Goal: Task Accomplishment & Management: Use online tool/utility

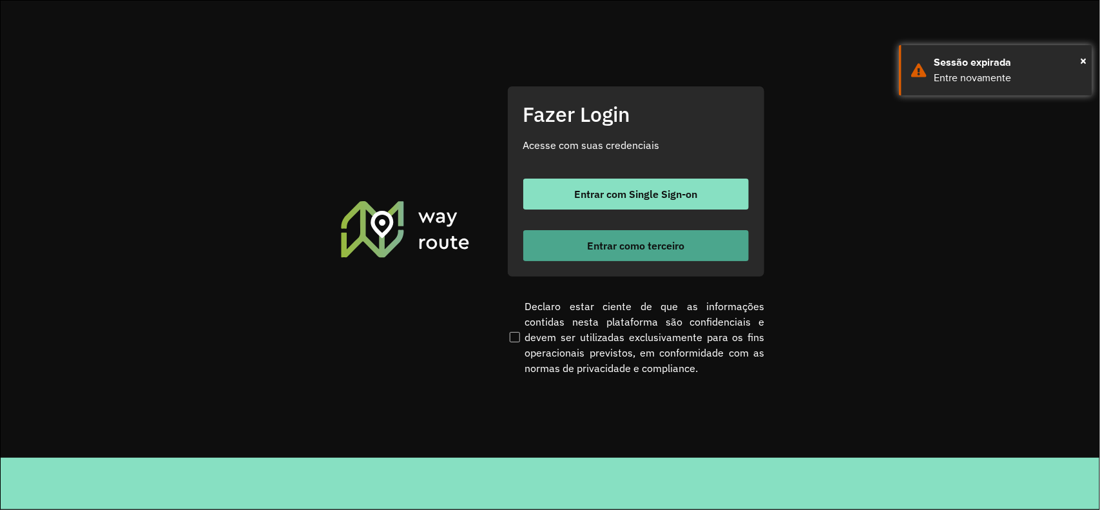
click at [645, 249] on span "Entrar como terceiro" at bounding box center [635, 245] width 97 height 10
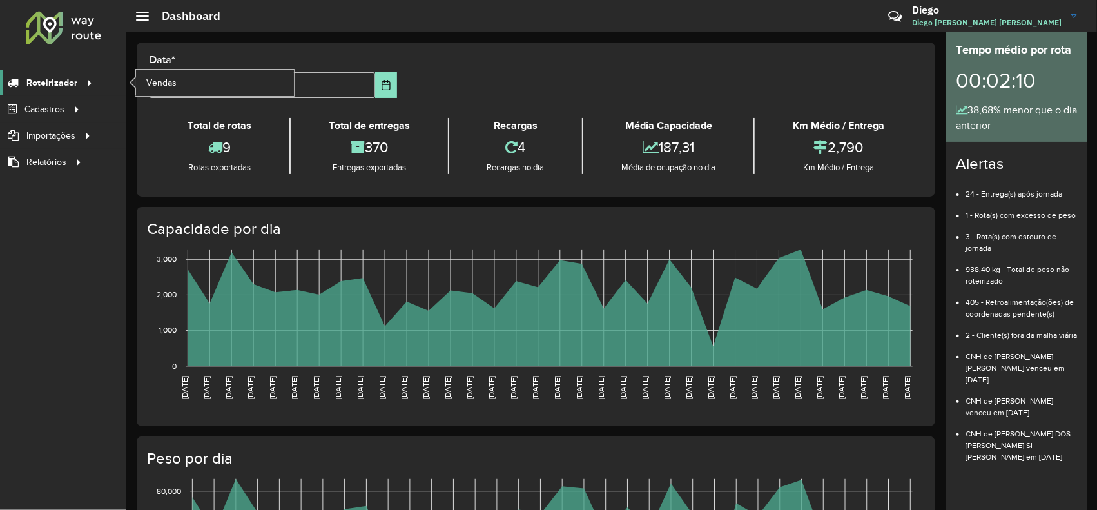
click at [62, 77] on span "Roteirizador" at bounding box center [51, 83] width 51 height 14
click at [220, 81] on link "Vendas" at bounding box center [215, 83] width 158 height 26
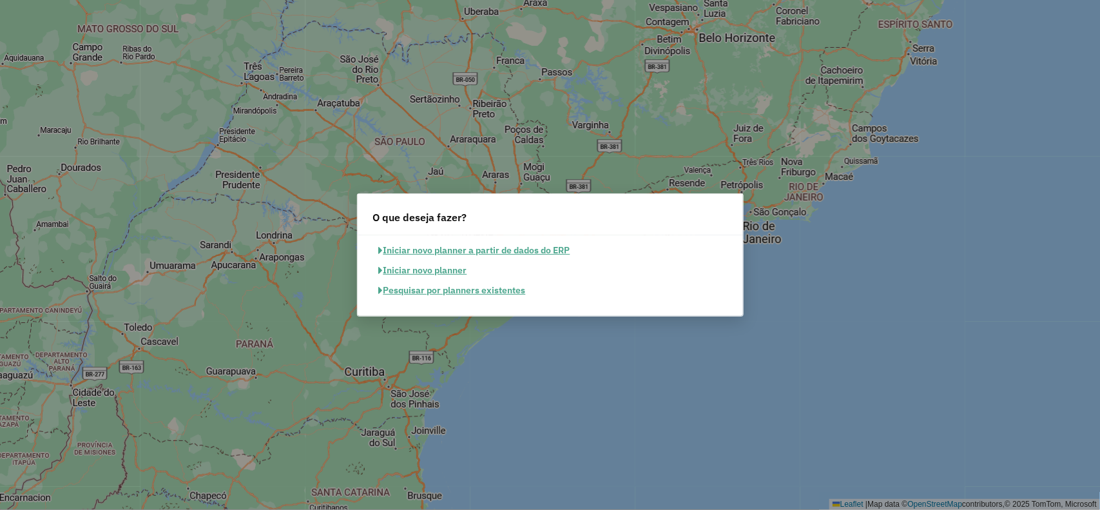
click at [478, 295] on button "Pesquisar por planners existentes" at bounding box center [452, 290] width 159 height 20
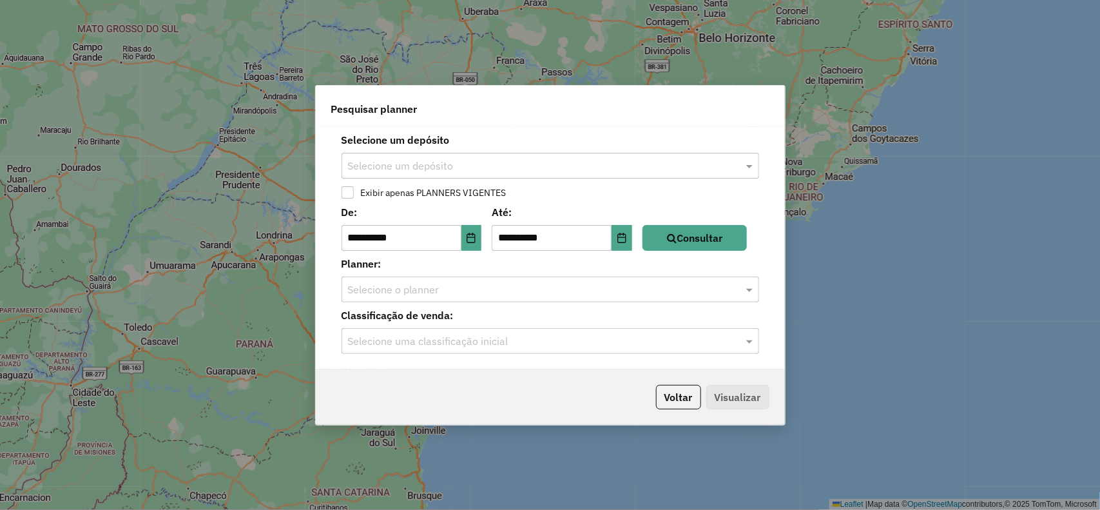
click at [413, 159] on input "text" at bounding box center [537, 166] width 379 height 15
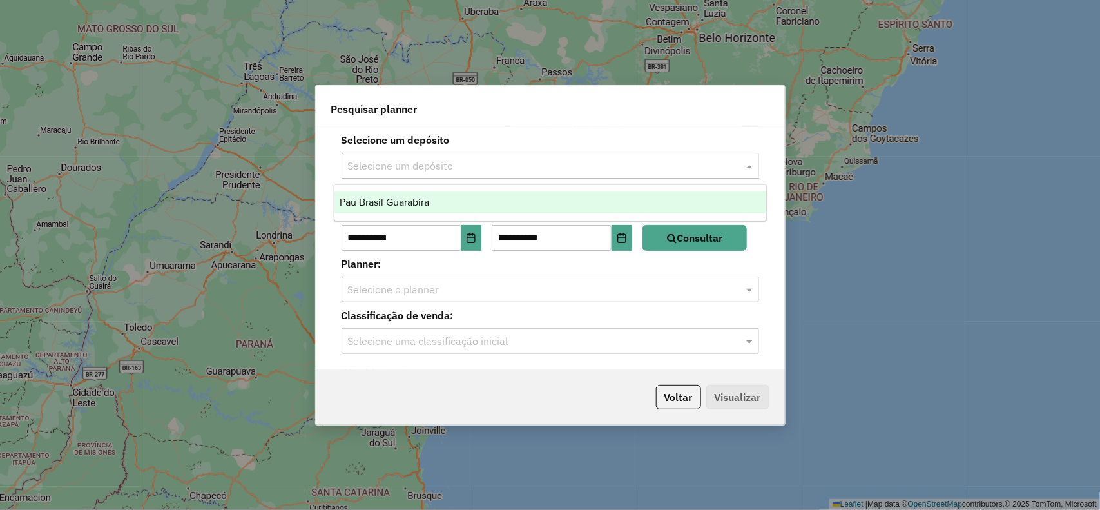
click at [403, 200] on span "Pau Brasil Guarabira" at bounding box center [385, 202] width 90 height 11
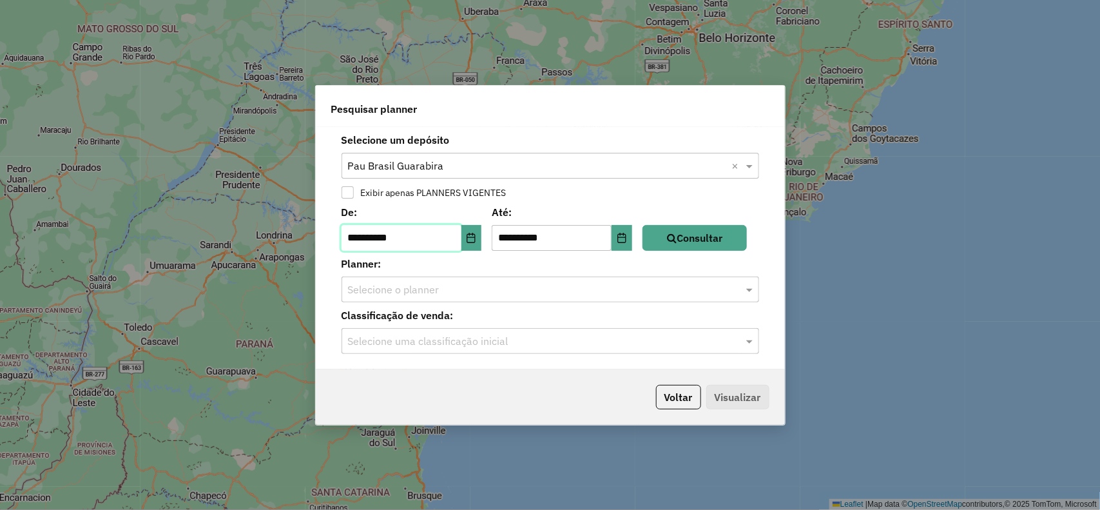
click at [360, 237] on input "**********" at bounding box center [402, 238] width 120 height 26
click at [375, 234] on input "**********" at bounding box center [402, 238] width 120 height 26
type input "**********"
click at [688, 229] on button "Consultar" at bounding box center [695, 238] width 104 height 26
click at [433, 301] on div "Selecione o planner" at bounding box center [551, 290] width 418 height 26
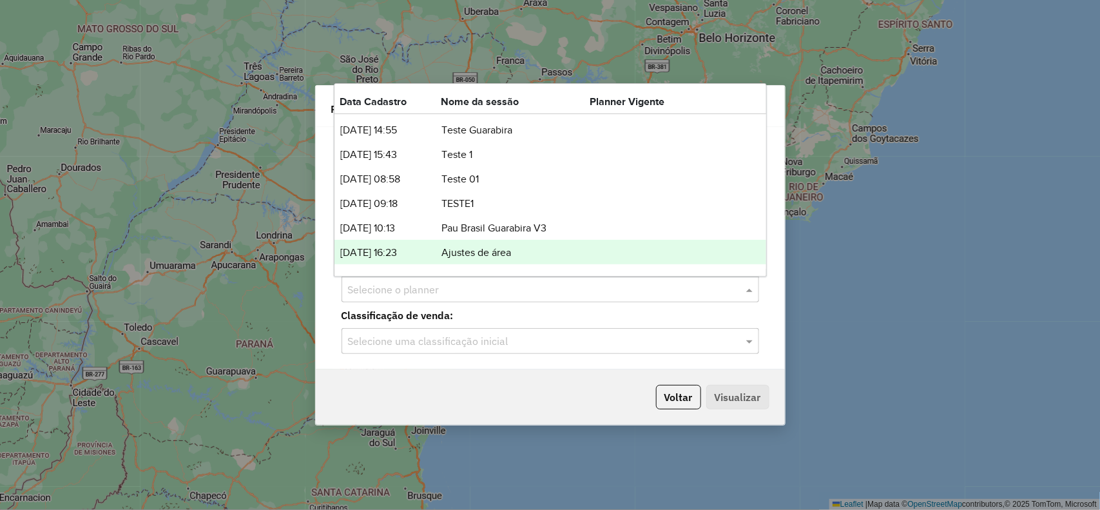
scroll to position [65, 0]
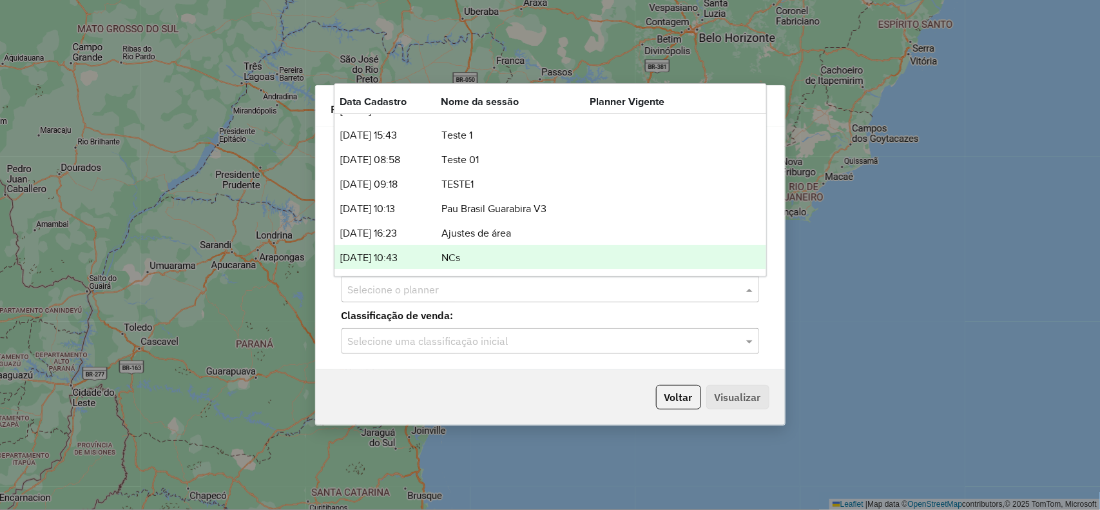
click at [449, 257] on td "NCs" at bounding box center [515, 257] width 149 height 17
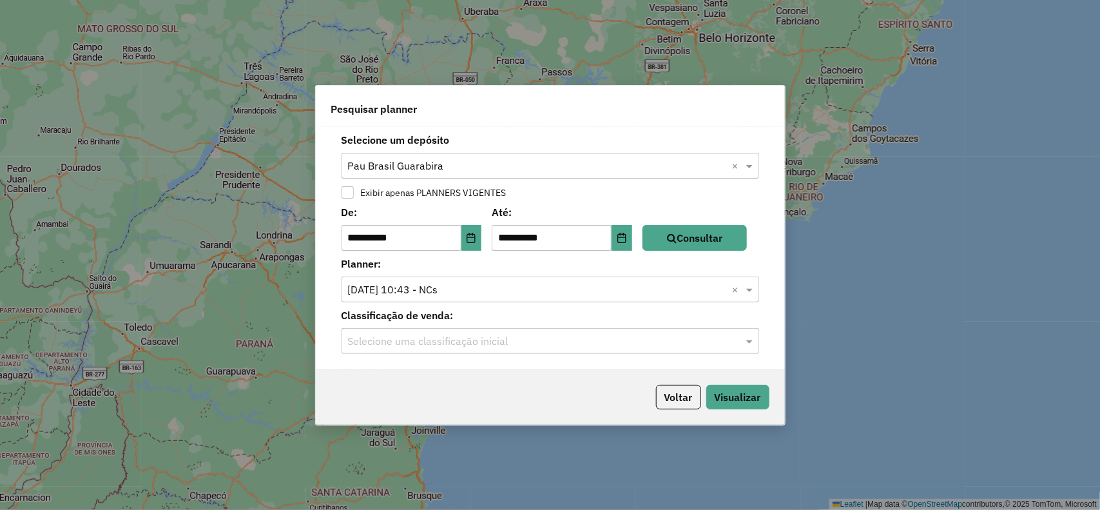
click at [473, 286] on input "text" at bounding box center [537, 289] width 379 height 15
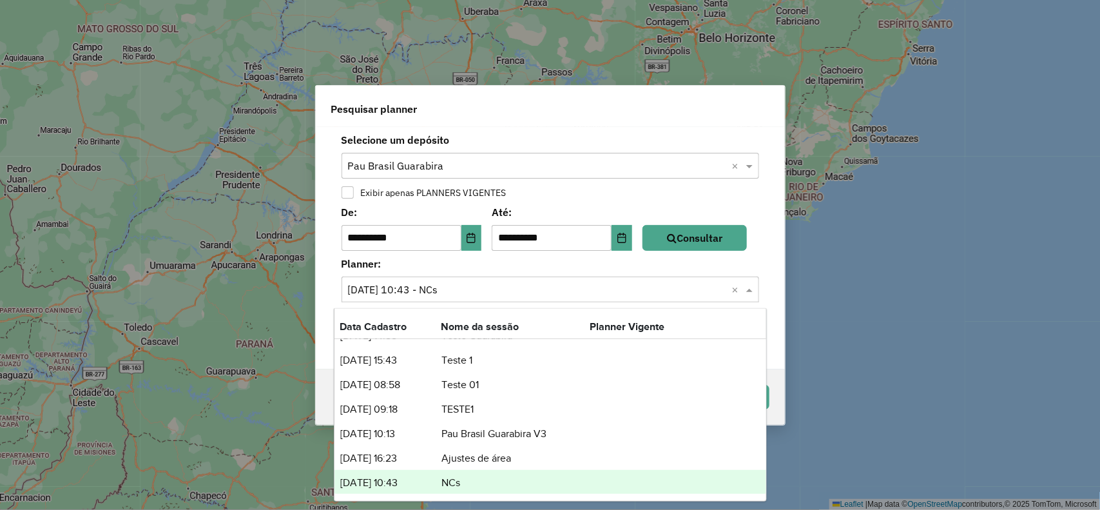
click at [480, 484] on td "NCs" at bounding box center [515, 482] width 149 height 17
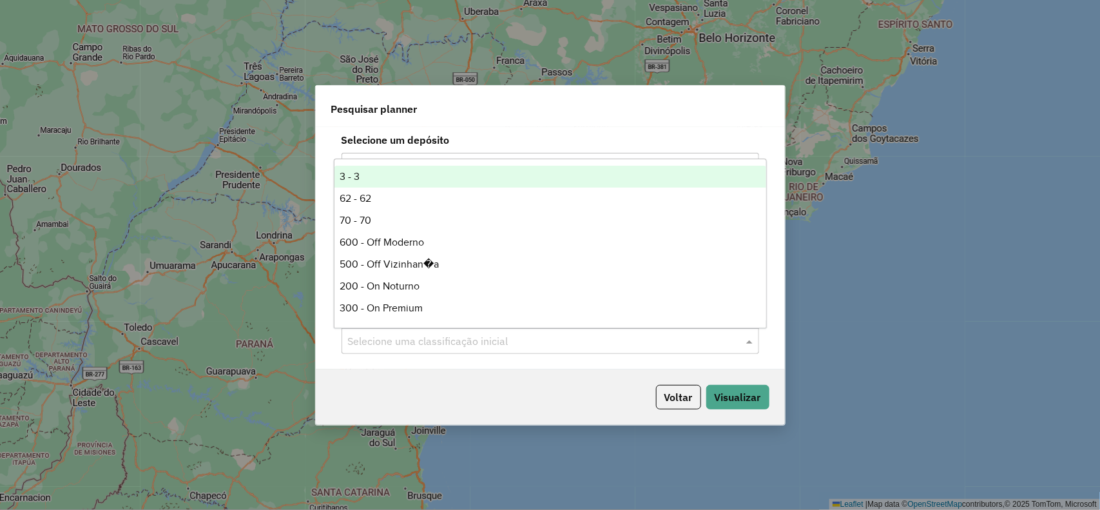
click at [522, 350] on div "Selecione uma classificação inicial" at bounding box center [551, 341] width 418 height 26
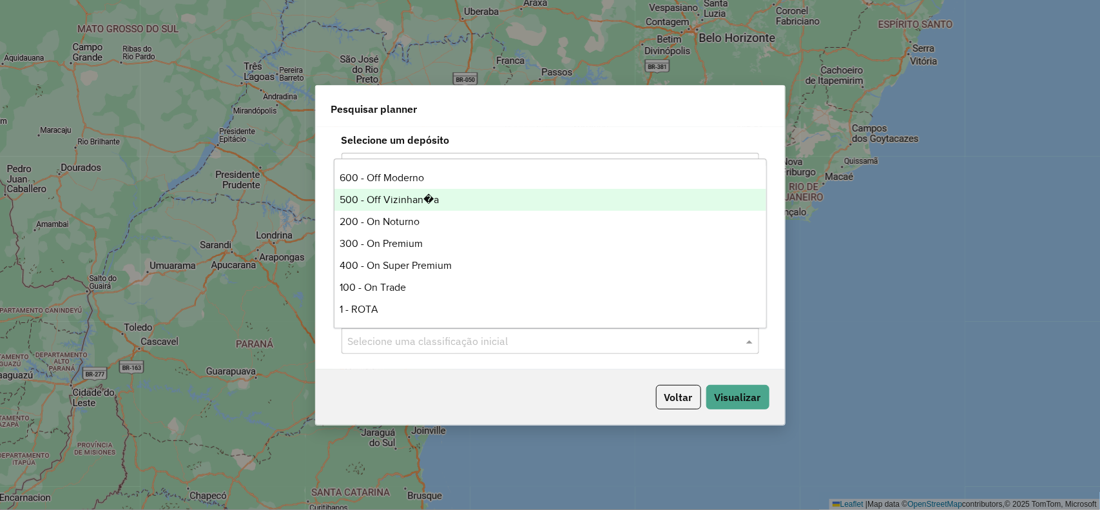
scroll to position [130, 0]
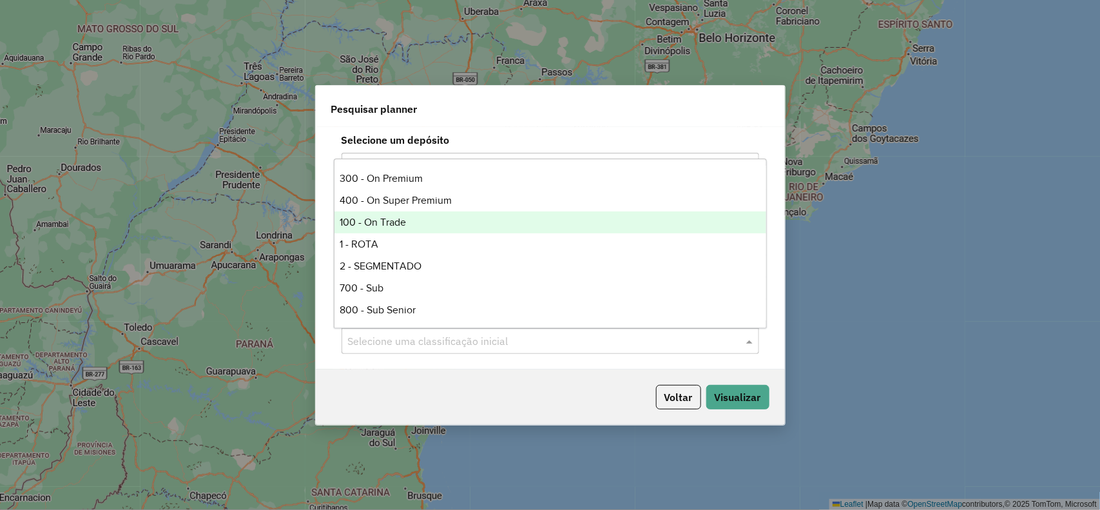
click at [374, 223] on div "100 - On Trade" at bounding box center [551, 222] width 432 height 22
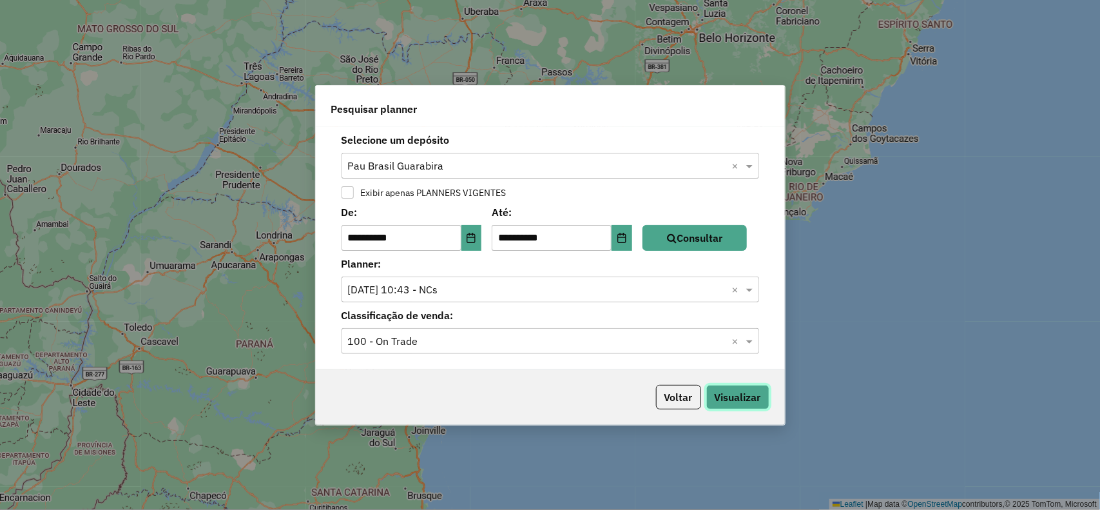
click at [727, 395] on button "Visualizar" at bounding box center [738, 397] width 63 height 24
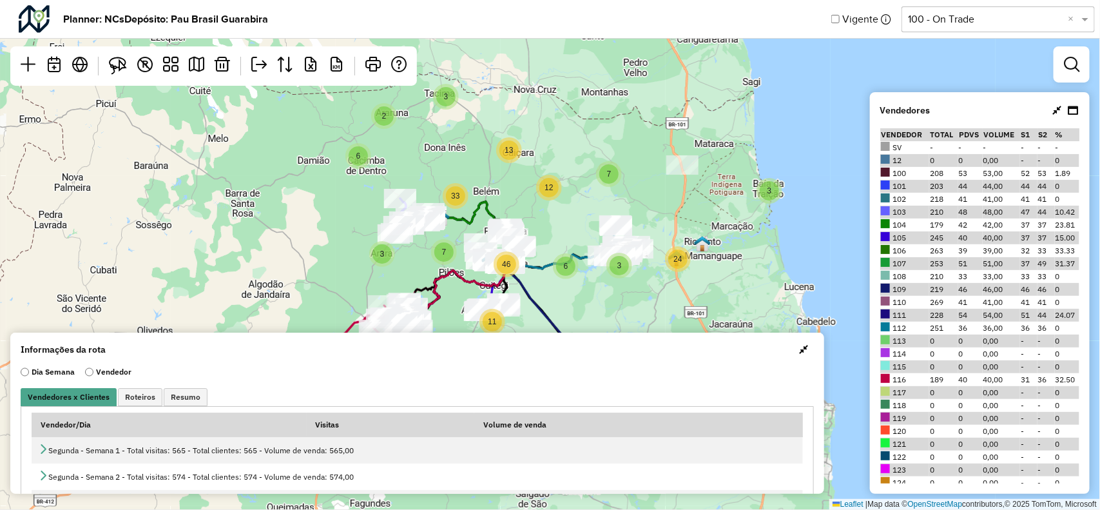
click at [801, 349] on span "button" at bounding box center [803, 349] width 9 height 10
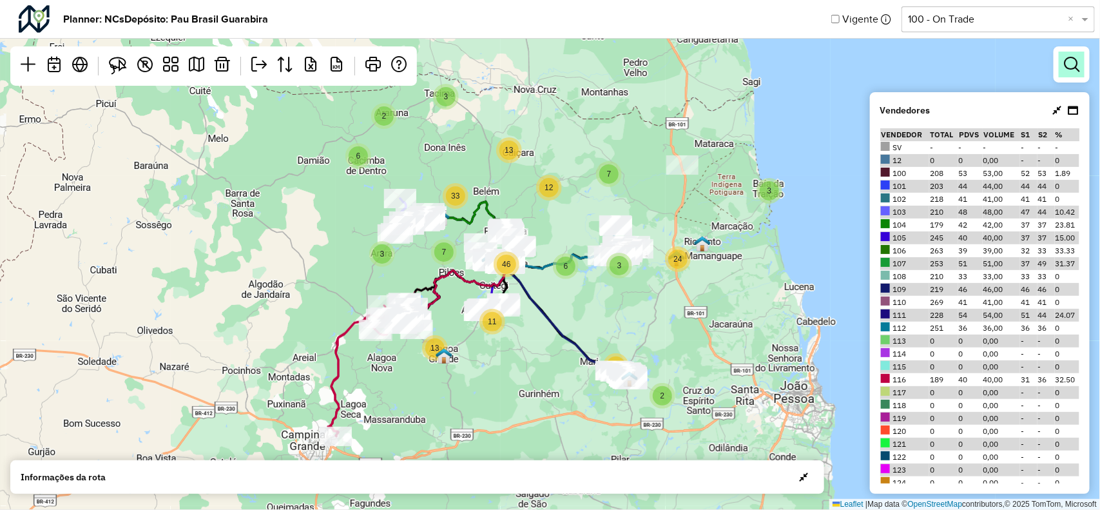
click at [1070, 73] on link at bounding box center [1072, 65] width 26 height 26
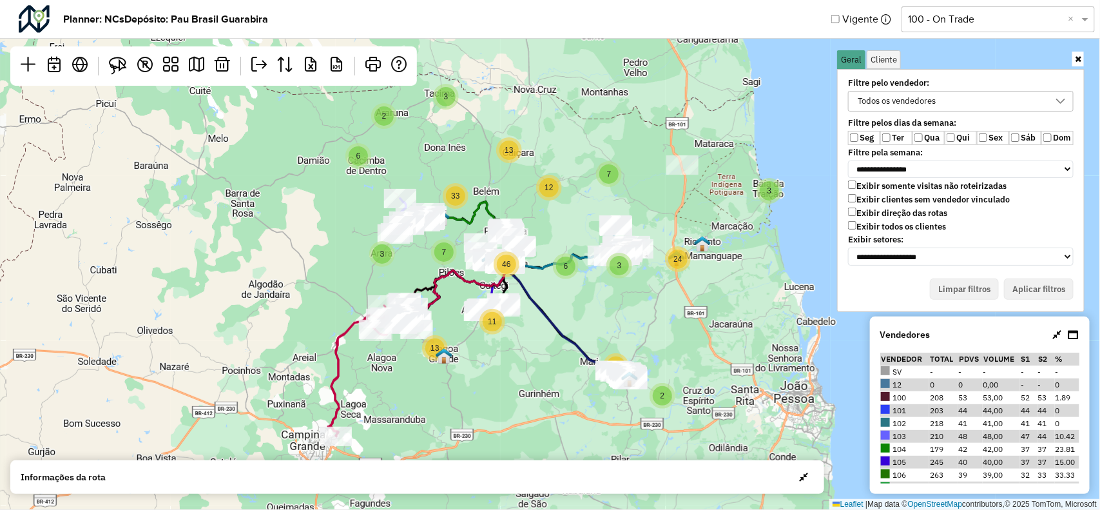
click at [901, 100] on div "Todos os vendedores" at bounding box center [897, 101] width 87 height 19
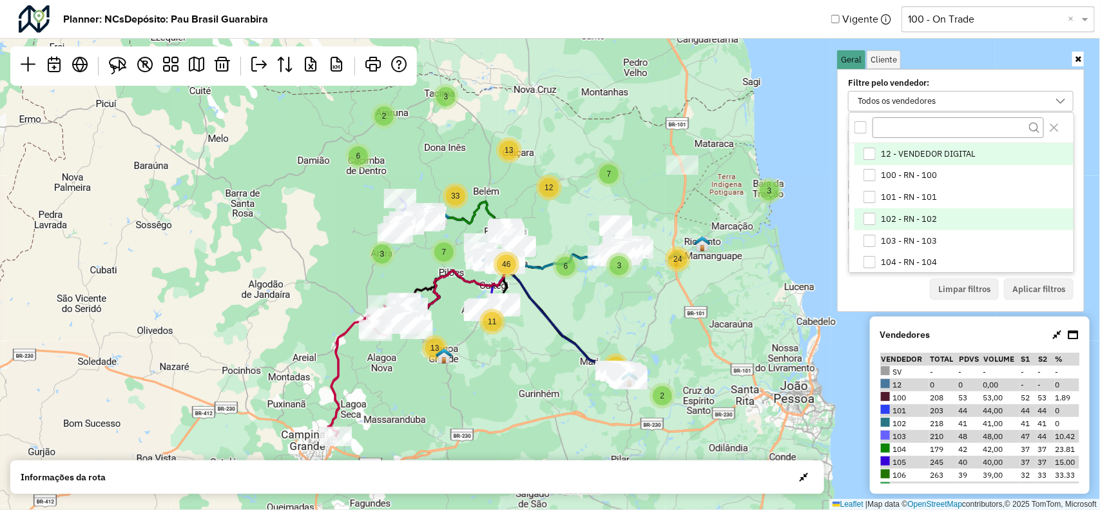
scroll to position [161, 0]
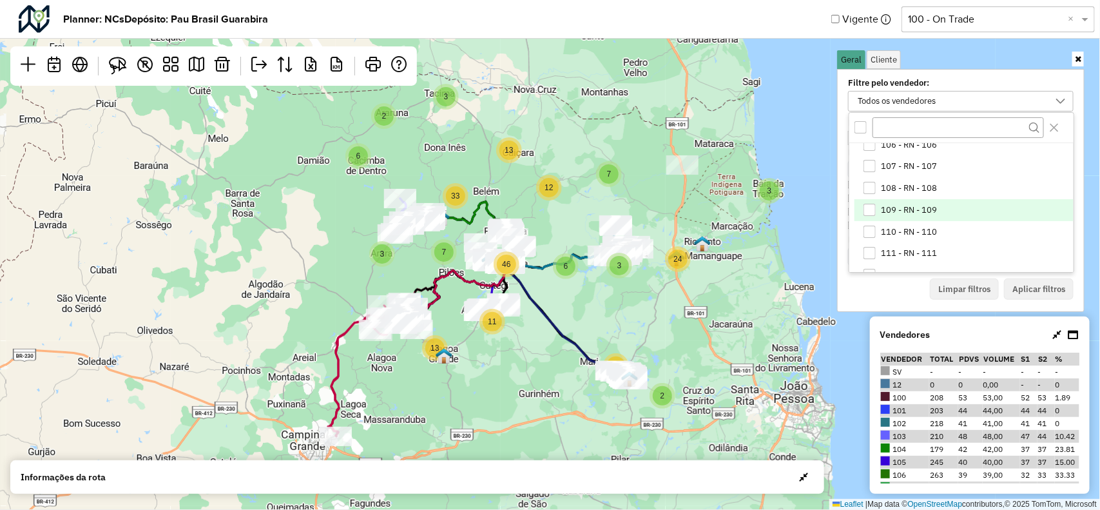
click at [917, 210] on span "109 - RN - 109" at bounding box center [910, 210] width 56 height 10
click at [1060, 287] on button "Aplicar filtros" at bounding box center [1039, 289] width 70 height 22
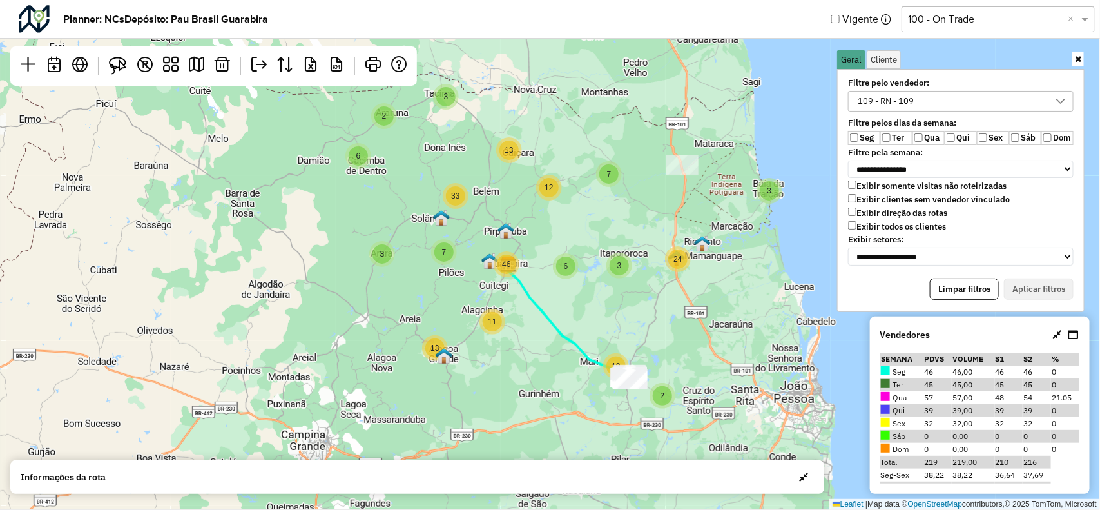
click at [1081, 59] on icon at bounding box center [1078, 59] width 6 height 8
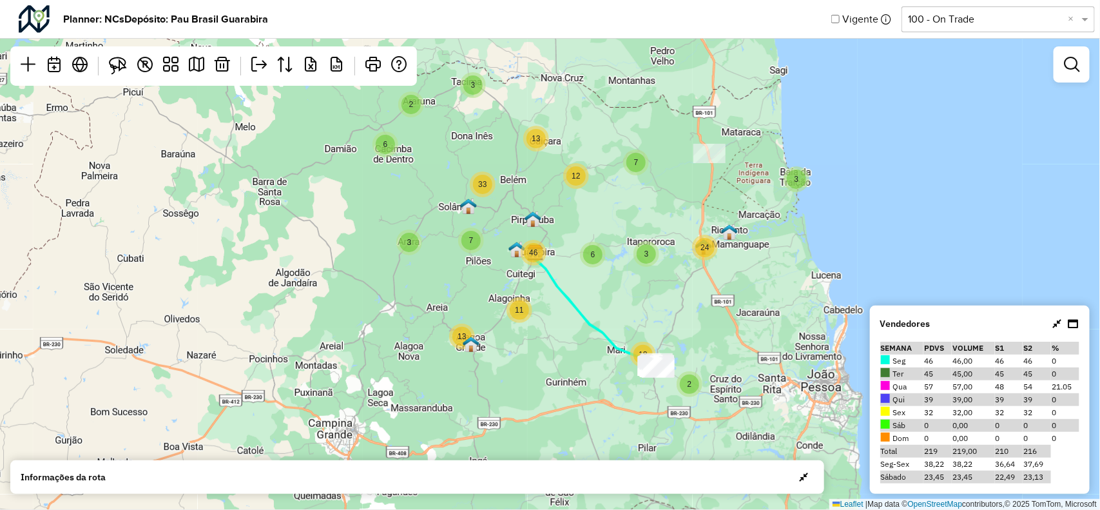
drag, startPoint x: 677, startPoint y: 313, endPoint x: 729, endPoint y: 249, distance: 82.0
click at [729, 249] on div "2 6 13 7 2 3 3 11 3 12 13 18 7 6 3 33 46 24 Leaflet | Map data © OpenStreetMap …" at bounding box center [550, 255] width 1100 height 510
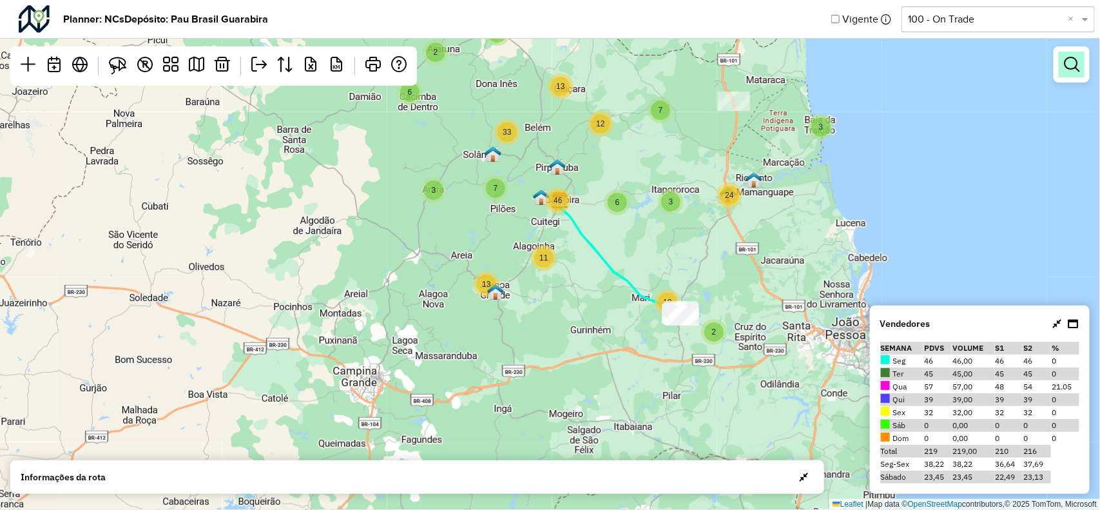
click at [1065, 71] on em at bounding box center [1071, 64] width 15 height 15
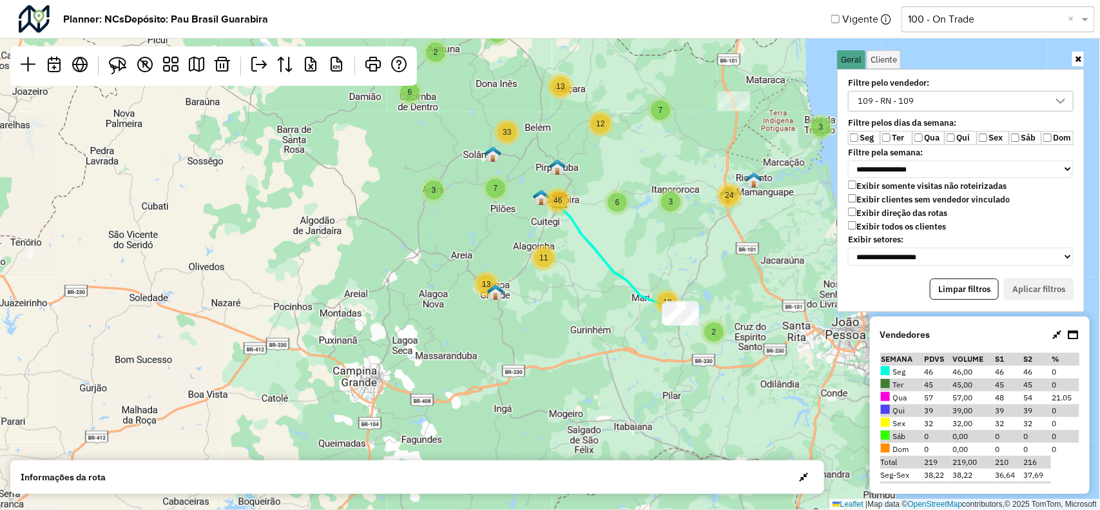
click at [991, 133] on label "Sex" at bounding box center [993, 138] width 32 height 14
click at [859, 139] on label "Seg" at bounding box center [864, 138] width 32 height 14
click at [1020, 278] on button "Aplicar filtros" at bounding box center [1039, 289] width 70 height 22
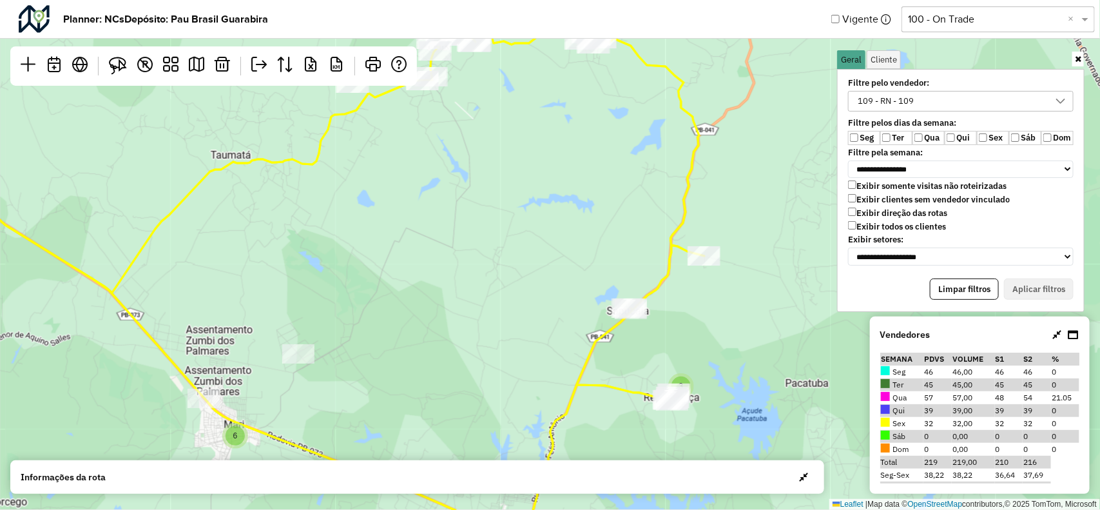
drag, startPoint x: 555, startPoint y: 233, endPoint x: 523, endPoint y: 256, distance: 39.7
click at [521, 256] on div "5 2 5 2 3 7 2 3 7 6 4 4 2 2 20 11 2 2 18 Leaflet | Map data © OpenStreetMap con…" at bounding box center [550, 255] width 1100 height 510
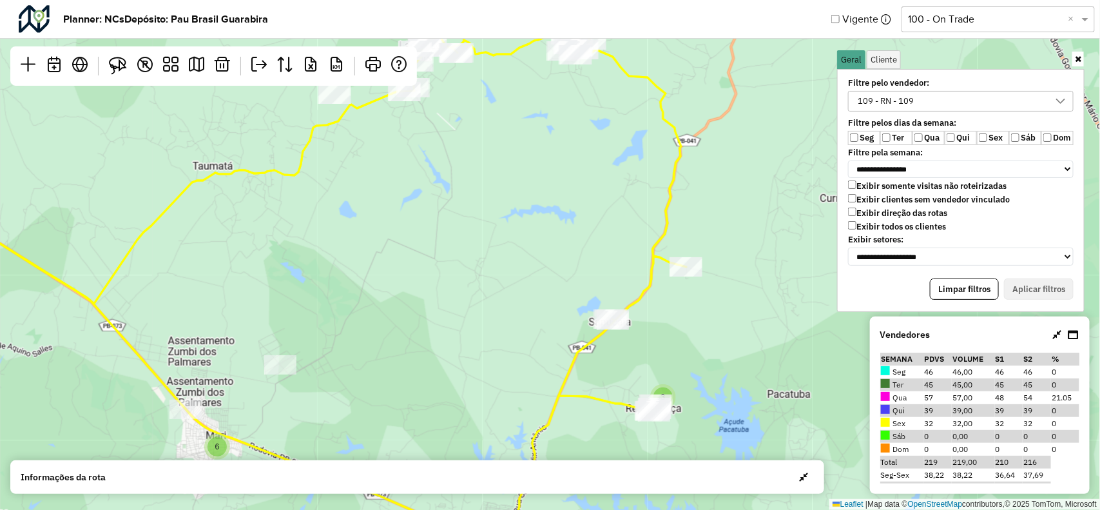
drag, startPoint x: 495, startPoint y: 202, endPoint x: 471, endPoint y: 255, distance: 58.8
click at [471, 255] on div "5 2 5 2 7 2 3 7 6 4 4 2 2 20 11 2 2 18 2 Leaflet | Map data © OpenStreetMap con…" at bounding box center [550, 255] width 1100 height 510
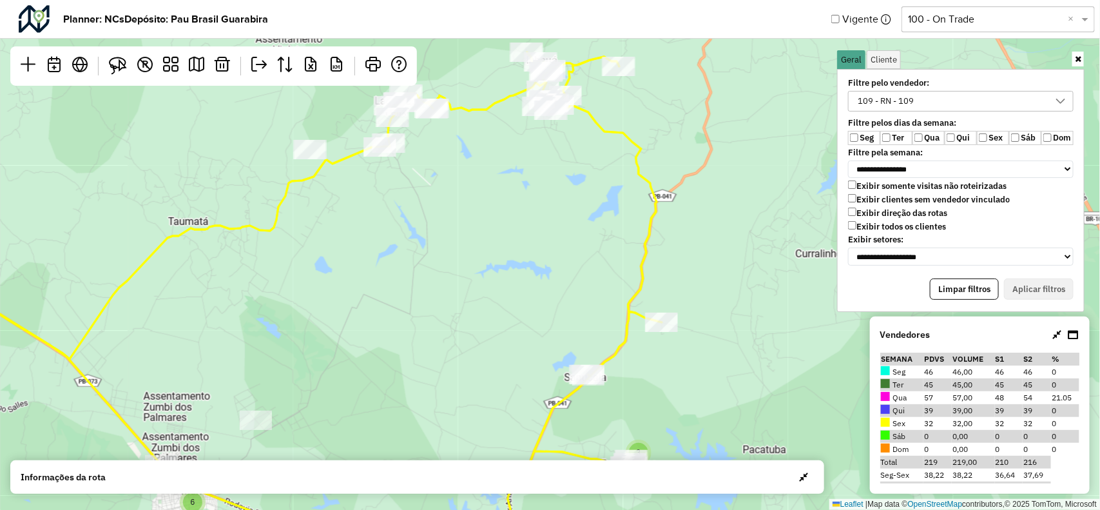
drag, startPoint x: 494, startPoint y: 220, endPoint x: 481, endPoint y: 311, distance: 91.9
click at [481, 311] on div "5 2 5 2 7 2 3 7 6 4 4 2 2 20 11 2 2 18 2 Leaflet | Map data © OpenStreetMap con…" at bounding box center [550, 255] width 1100 height 510
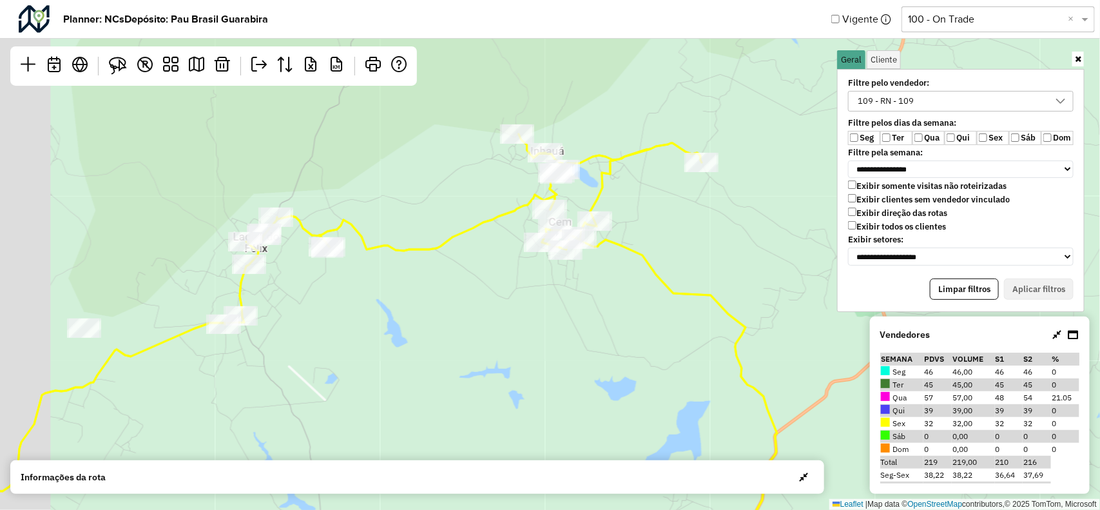
drag, startPoint x: 485, startPoint y: 235, endPoint x: 581, endPoint y: 359, distance: 156.7
click at [590, 361] on div "2 2 3 Leaflet | Map data © OpenStreetMap contributors,© 2025 TomTom, Microsoft" at bounding box center [550, 255] width 1100 height 510
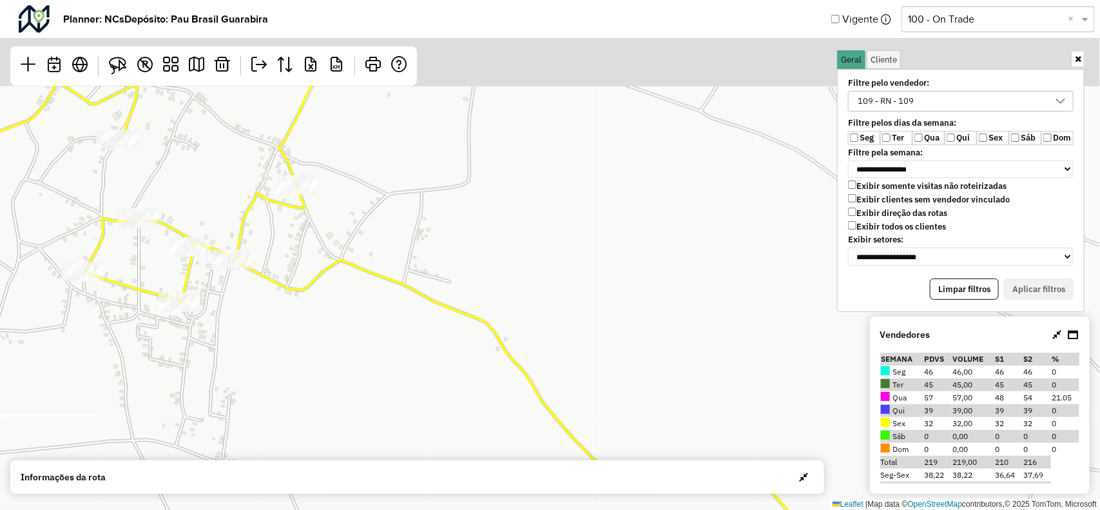
drag, startPoint x: 532, startPoint y: 229, endPoint x: 537, endPoint y: 334, distance: 105.2
click at [537, 334] on div "Leaflet | Map data © OpenStreetMap contributors,© 2025 TomTom, Microsoft" at bounding box center [550, 255] width 1100 height 510
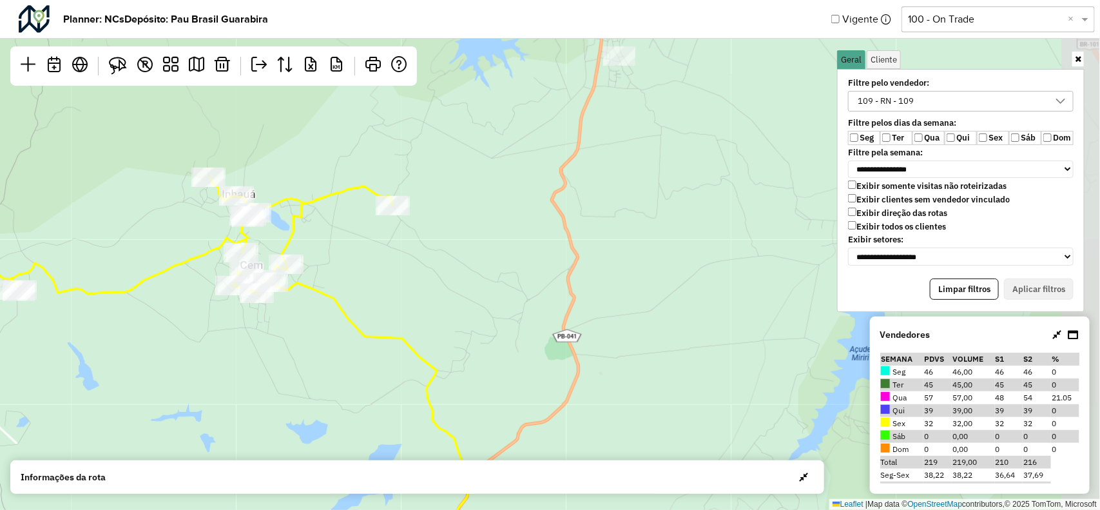
drag, startPoint x: 319, startPoint y: 276, endPoint x: 445, endPoint y: 229, distance: 134.8
click at [446, 235] on div "2 2 2 Leaflet | Map data © OpenStreetMap contributors,© 2025 TomTom, Microsoft" at bounding box center [550, 255] width 1100 height 510
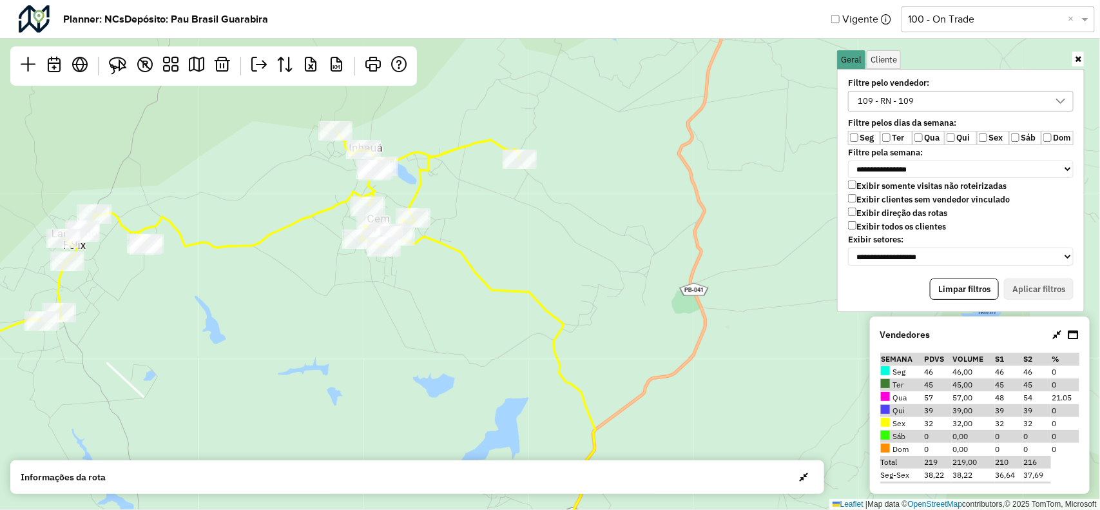
drag, startPoint x: 540, startPoint y: 355, endPoint x: 458, endPoint y: 79, distance: 287.2
click at [472, 105] on div "2 2 Leaflet | Map data © OpenStreetMap contributors,© 2025 TomTom, Microsoft" at bounding box center [550, 255] width 1100 height 510
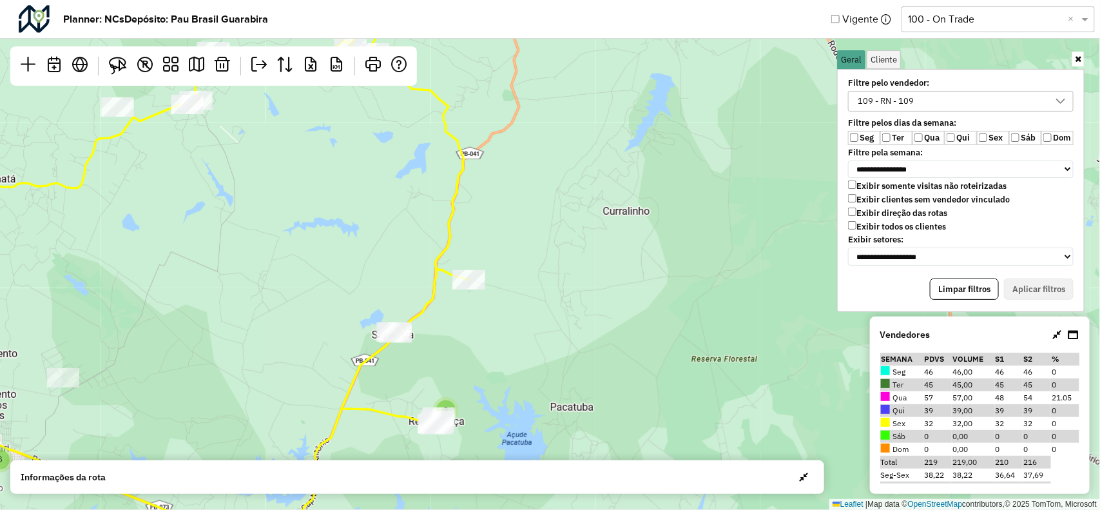
drag, startPoint x: 437, startPoint y: 318, endPoint x: 450, endPoint y: 259, distance: 60.1
click at [450, 259] on div "2 5 2 3 7 6 4 4 2 2 20 11 2 2 2 18 Leaflet | Map data © OpenStreetMap contribut…" at bounding box center [550, 255] width 1100 height 510
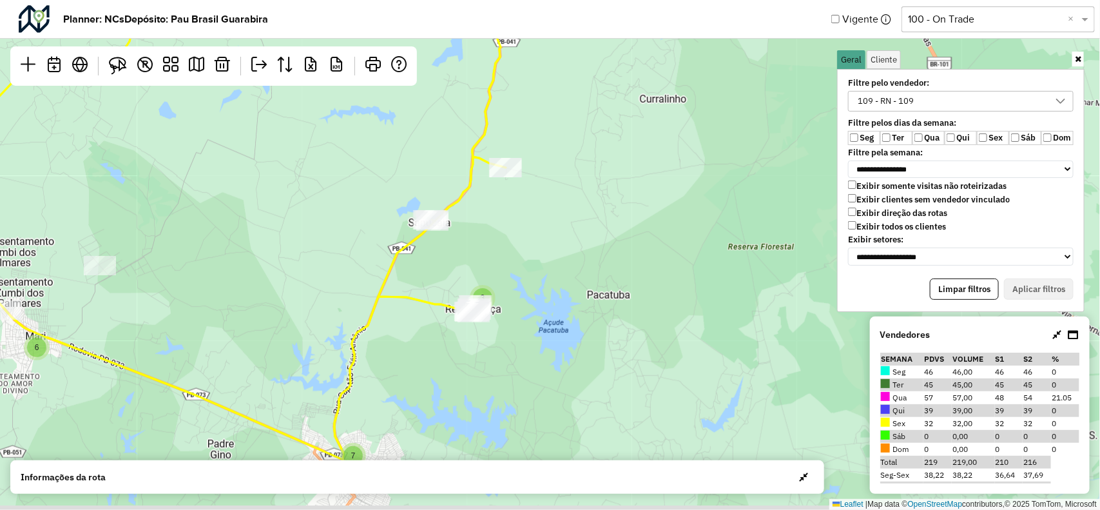
drag, startPoint x: 469, startPoint y: 265, endPoint x: 480, endPoint y: 237, distance: 30.0
click at [476, 240] on div "2 5 2 3 7 6 4 4 2 2 20 11 2 2 18 Leaflet | Map data © OpenStreetMap contributor…" at bounding box center [550, 255] width 1100 height 510
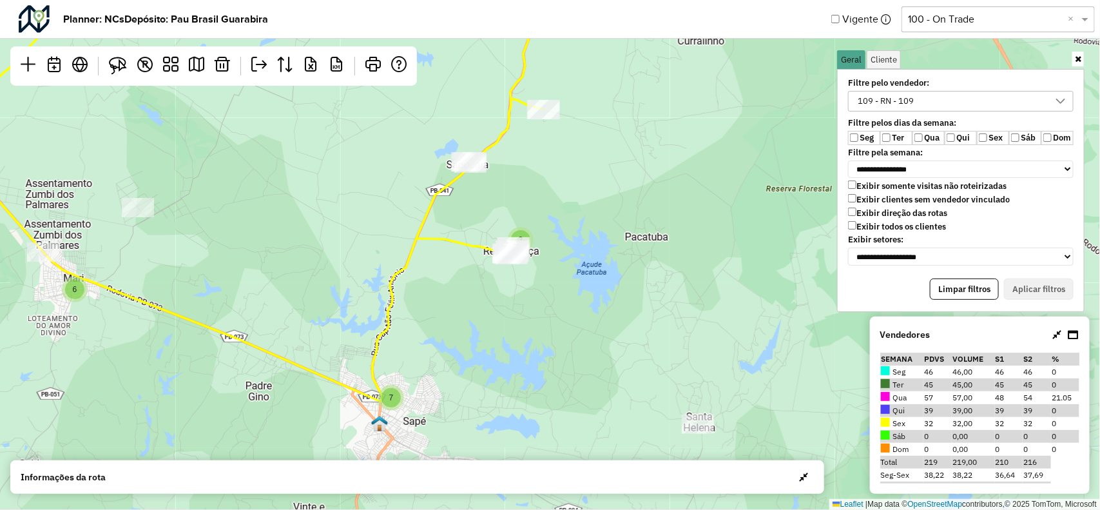
click at [577, 324] on div "2 5 2 7 3 7 6 4 4 2 20 11 2 Leaflet | Map data © OpenStreetMap contributors,© 2…" at bounding box center [550, 255] width 1100 height 510
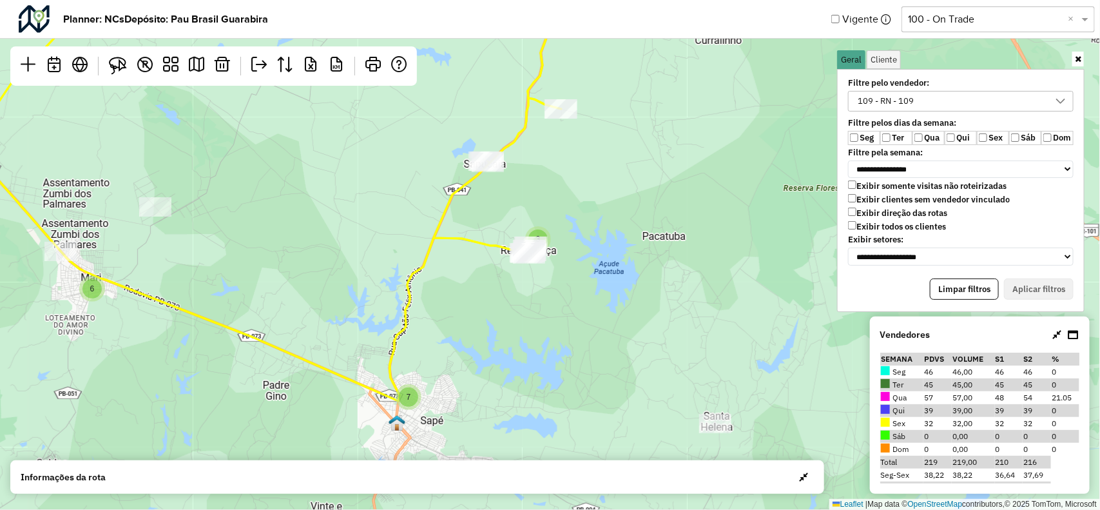
click at [903, 101] on div "109 - RN - 109" at bounding box center [886, 101] width 65 height 19
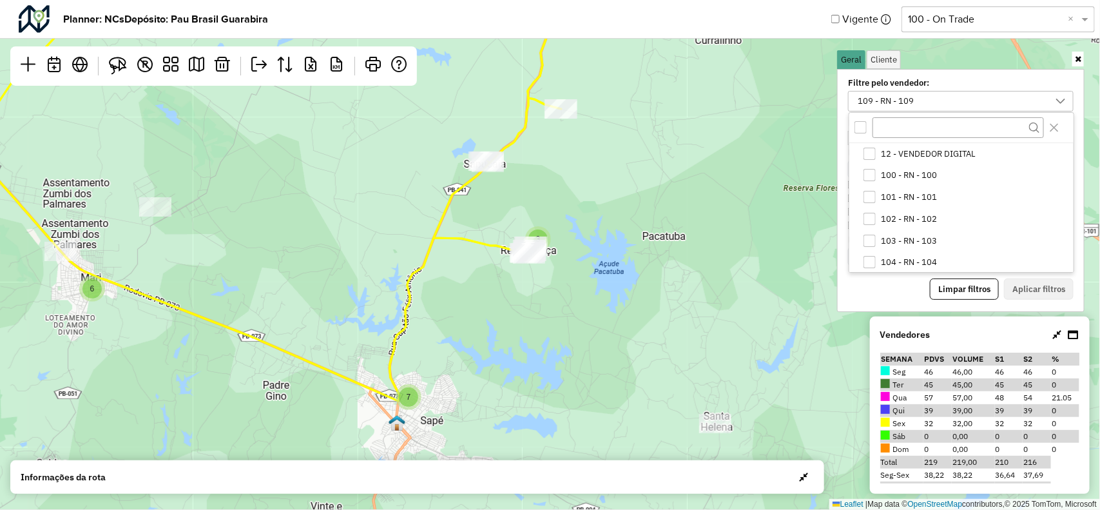
scroll to position [110, 0]
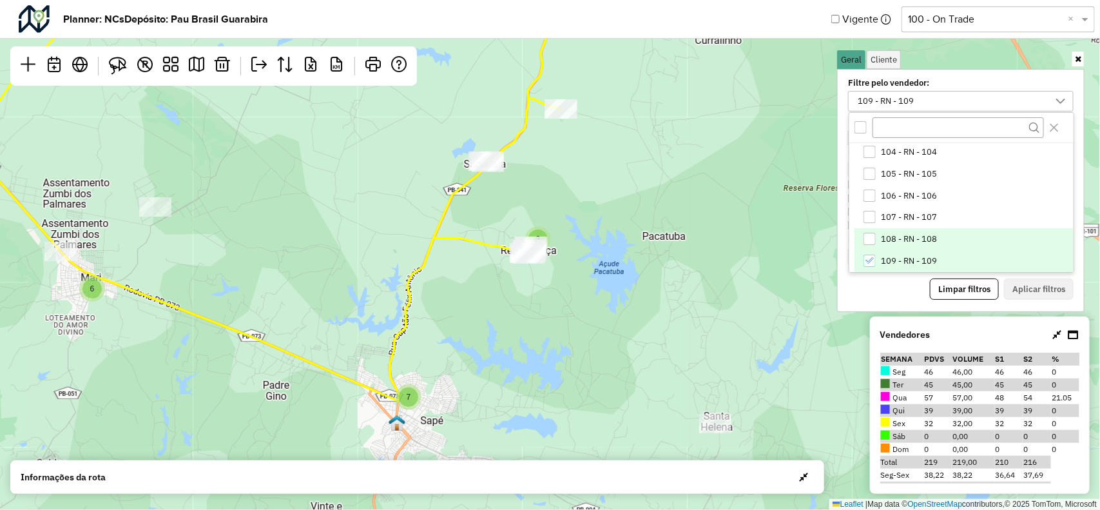
click at [897, 237] on span "108 - RN - 108" at bounding box center [910, 239] width 56 height 10
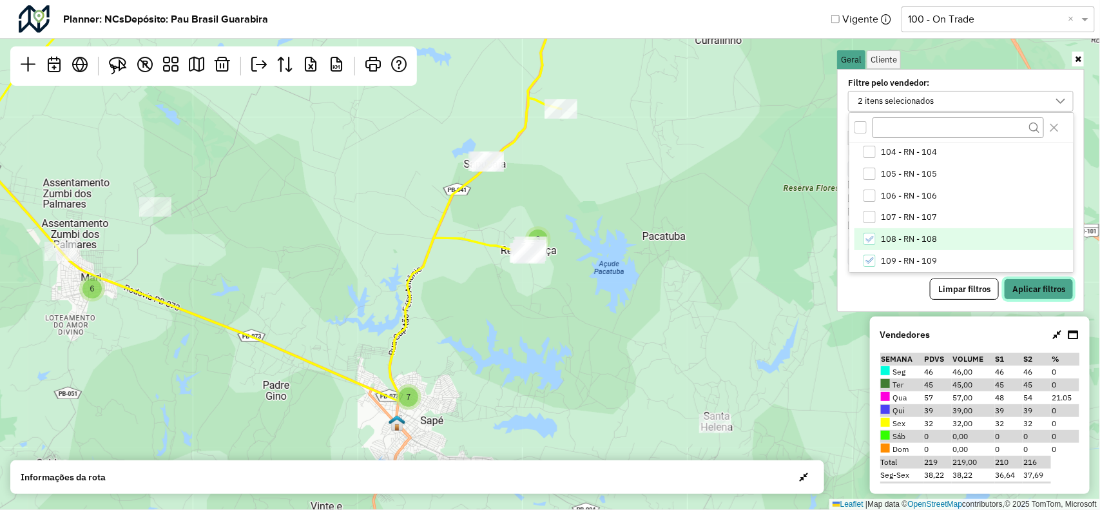
click at [1024, 285] on button "Aplicar filtros" at bounding box center [1039, 289] width 70 height 22
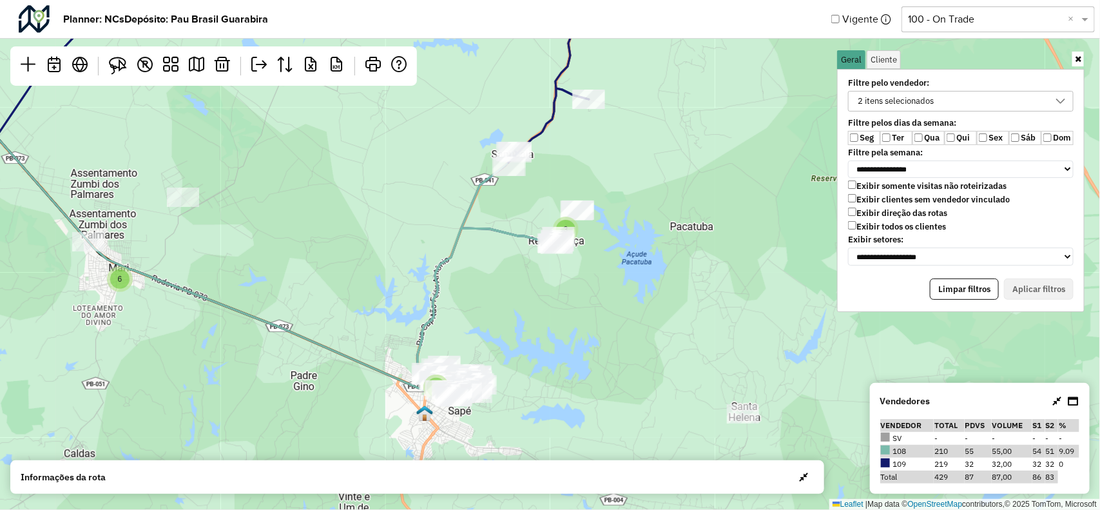
click at [492, 297] on div "2 2 2 7 7 4 5 3 6 20 4 2 11 Leaflet | Map data © OpenStreetMap contributors,© 2…" at bounding box center [550, 255] width 1100 height 510
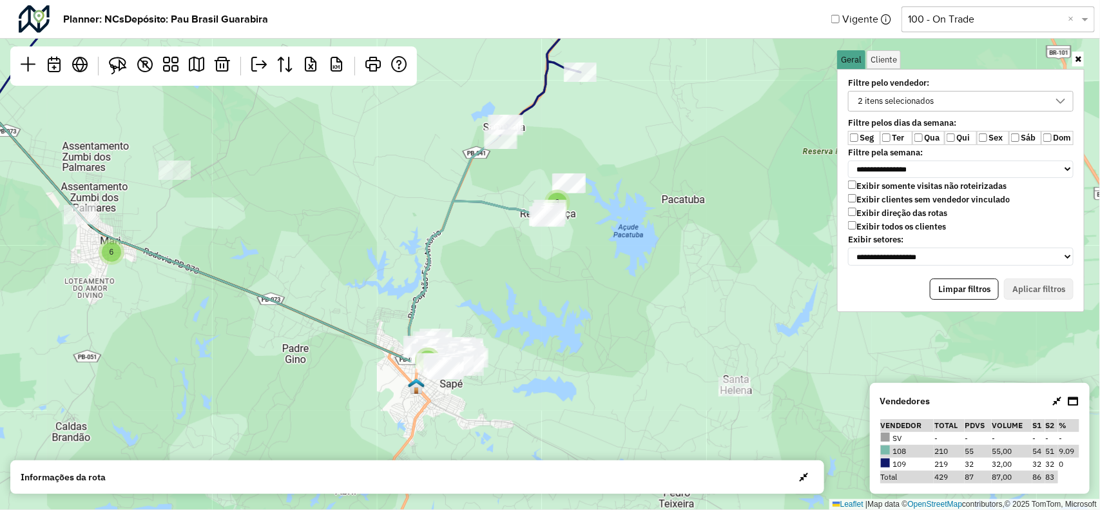
drag, startPoint x: 465, startPoint y: 320, endPoint x: 484, endPoint y: 284, distance: 40.4
click at [484, 284] on div "2 5 2 7 3 7 6 4 2 11 2 Leaflet | Map data © OpenStreetMap contributors,© 2025 T…" at bounding box center [550, 255] width 1100 height 510
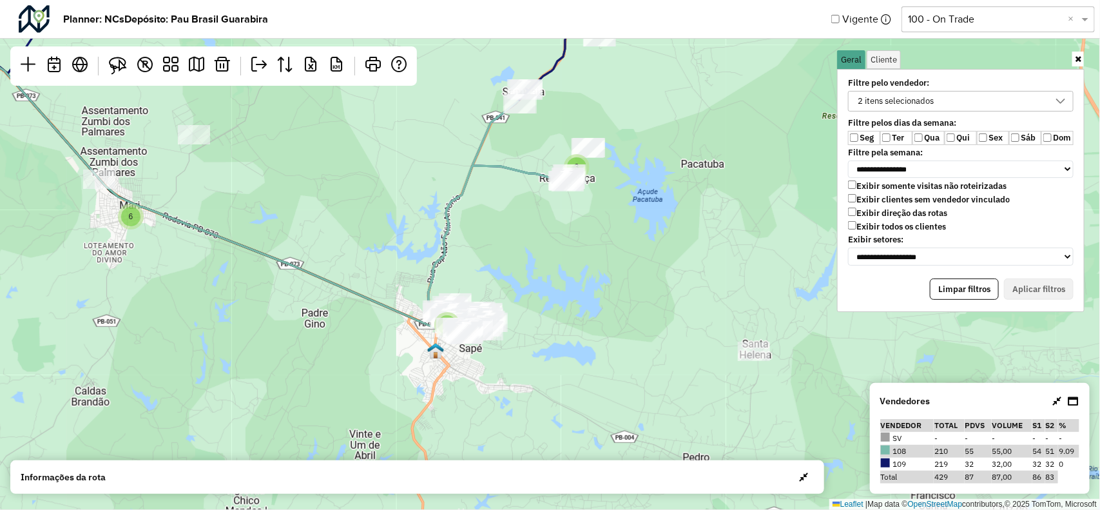
click at [890, 98] on div "2 itens selecionados" at bounding box center [896, 101] width 85 height 19
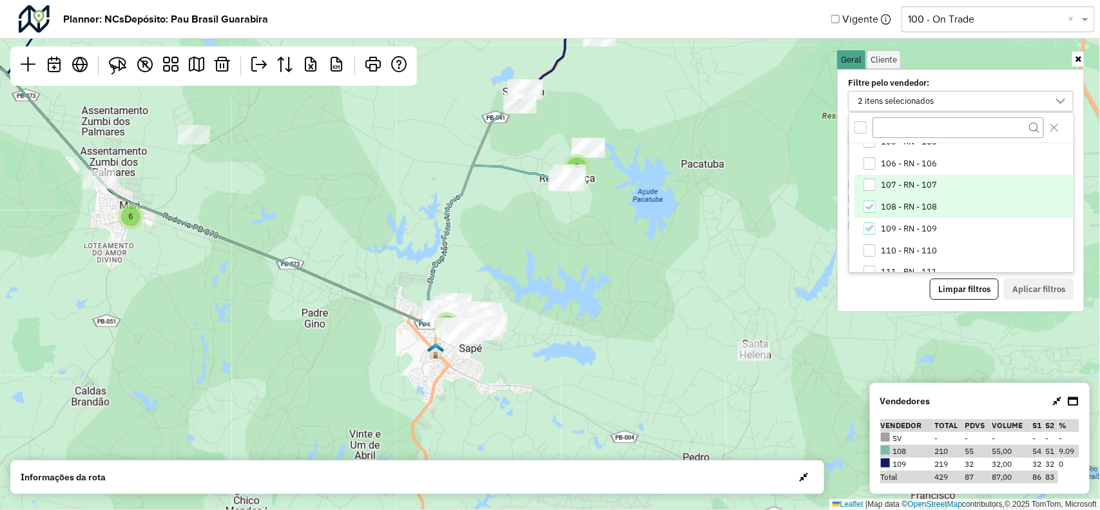
scroll to position [169, 0]
click at [865, 197] on div "109 - RN - 109" at bounding box center [870, 202] width 12 height 12
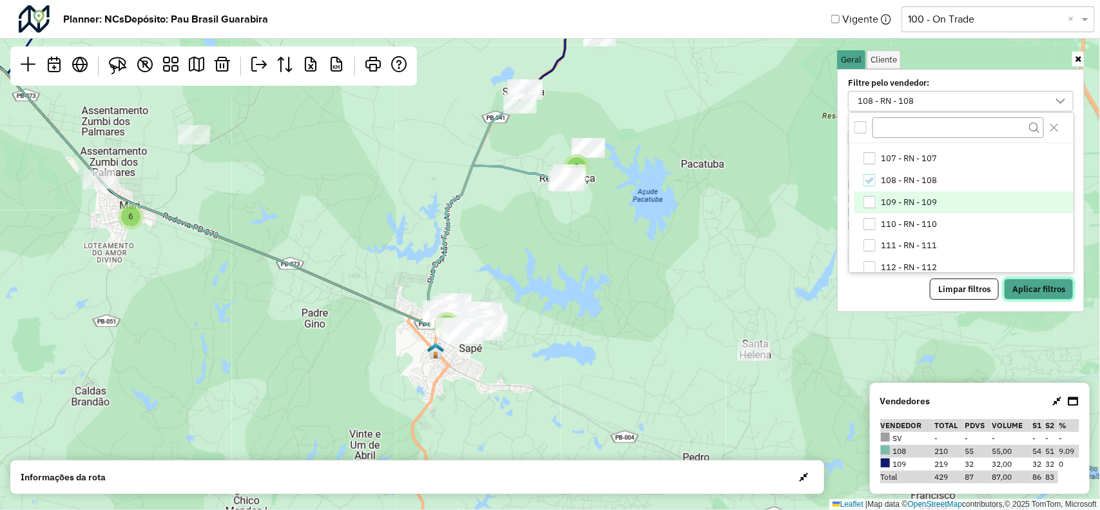
click at [1049, 285] on button "Aplicar filtros" at bounding box center [1039, 289] width 70 height 22
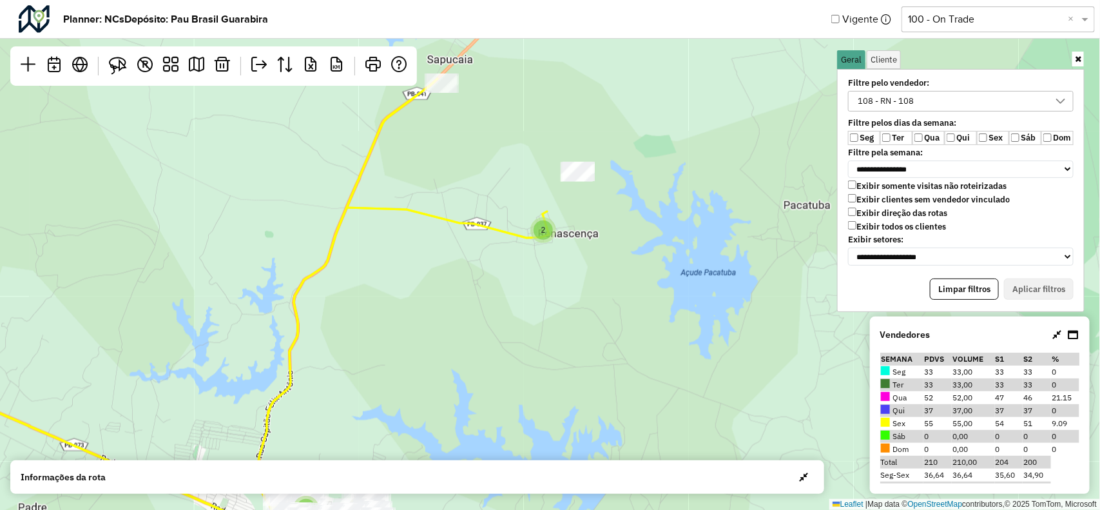
drag, startPoint x: 600, startPoint y: 175, endPoint x: 616, endPoint y: 293, distance: 119.7
click at [616, 293] on div "2 2 5 2 3 Leaflet | Map data © OpenStreetMap contributors,© 2025 TomTom, Micros…" at bounding box center [550, 255] width 1100 height 510
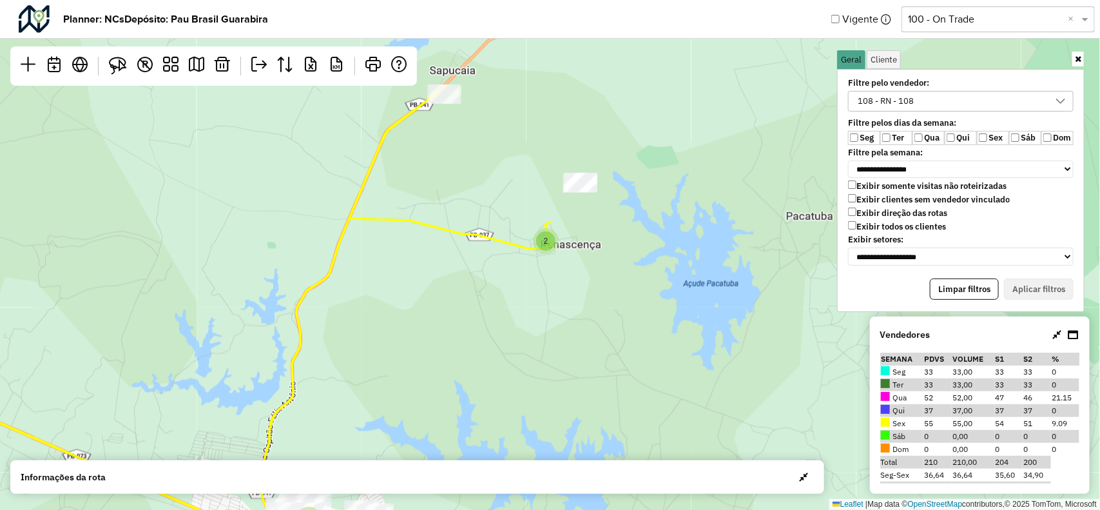
drag, startPoint x: 491, startPoint y: 333, endPoint x: 632, endPoint y: 255, distance: 161.0
click at [616, 265] on div "2 2 5 2 3 Leaflet | Map data © OpenStreetMap contributors,© 2025 TomTom, Micros…" at bounding box center [550, 255] width 1100 height 510
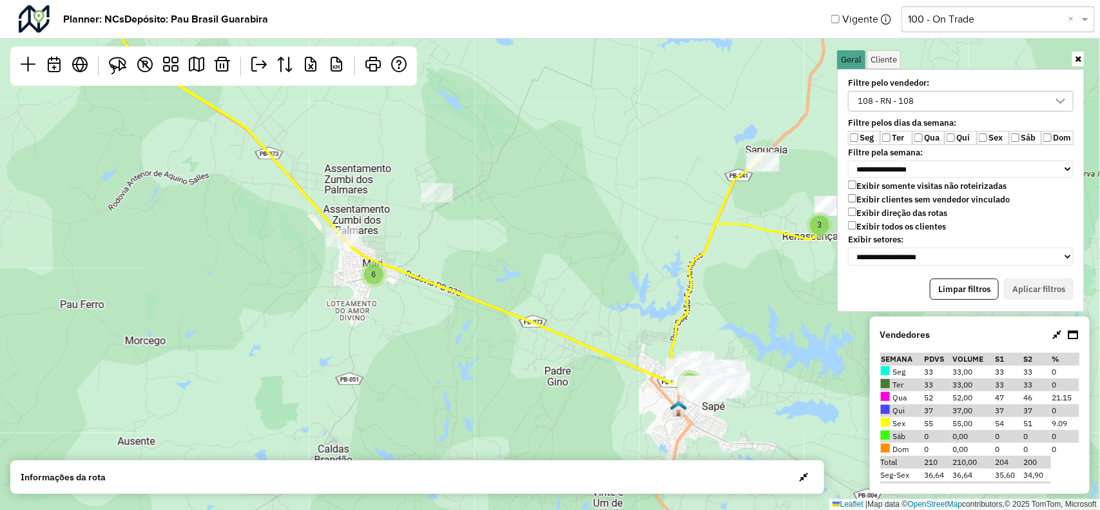
drag, startPoint x: 543, startPoint y: 246, endPoint x: 672, endPoint y: 293, distance: 137.5
click at [672, 293] on div "2 5 2 7 2 3 7 6 4 2 11 2 Leaflet | Map data © OpenStreetMap contributors,© 2025…" at bounding box center [550, 255] width 1100 height 510
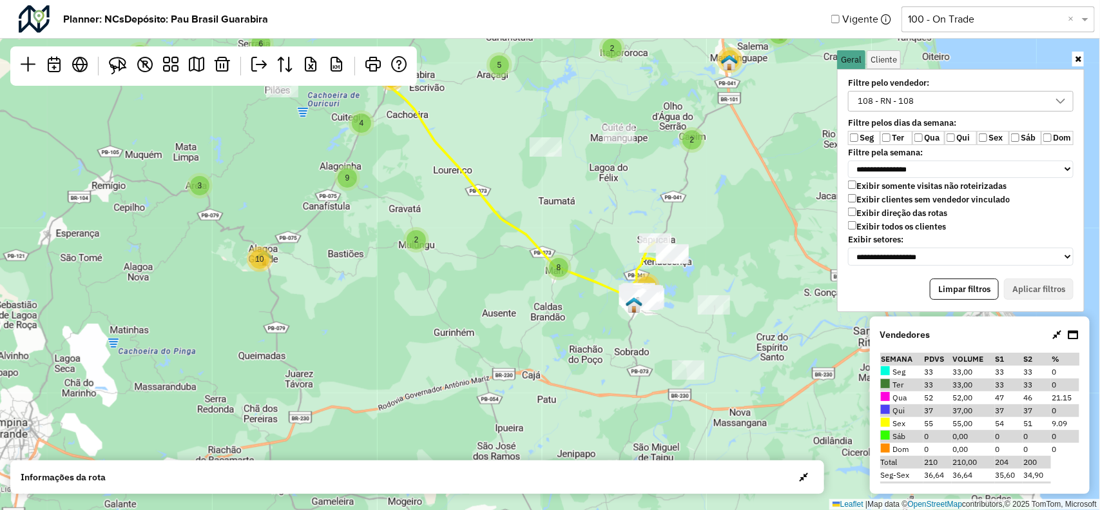
drag, startPoint x: 504, startPoint y: 201, endPoint x: 538, endPoint y: 231, distance: 45.2
click at [540, 231] on div "3 2 2 4 3 5 12 13 3 6 2 9 3 10 3 10 8 3 4 4 8 5 4 5 37 11 2 2 2 20 Leaflet | Ma…" at bounding box center [550, 255] width 1100 height 510
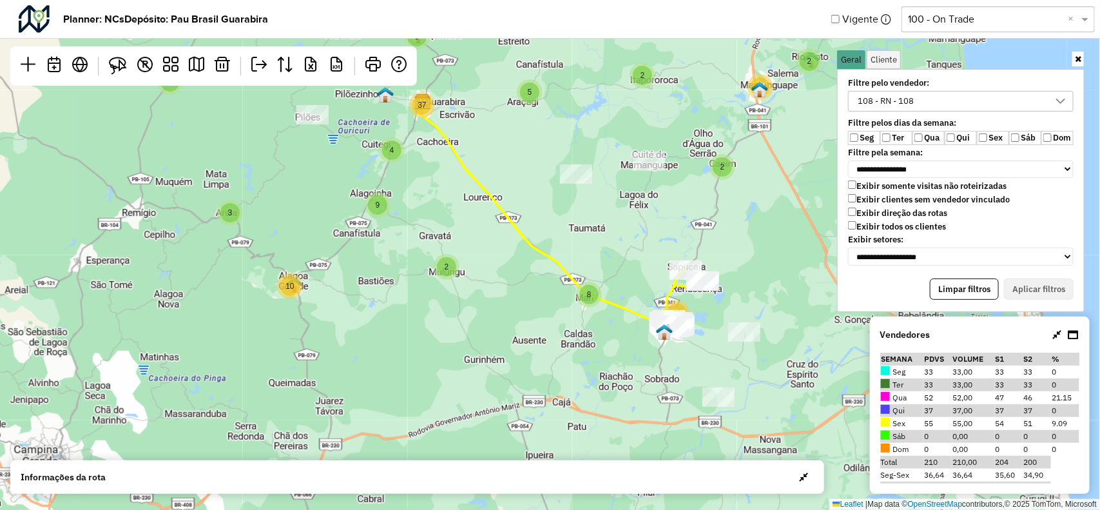
drag, startPoint x: 663, startPoint y: 300, endPoint x: 506, endPoint y: 300, distance: 156.6
click at [506, 300] on icon at bounding box center [558, 214] width 281 height 226
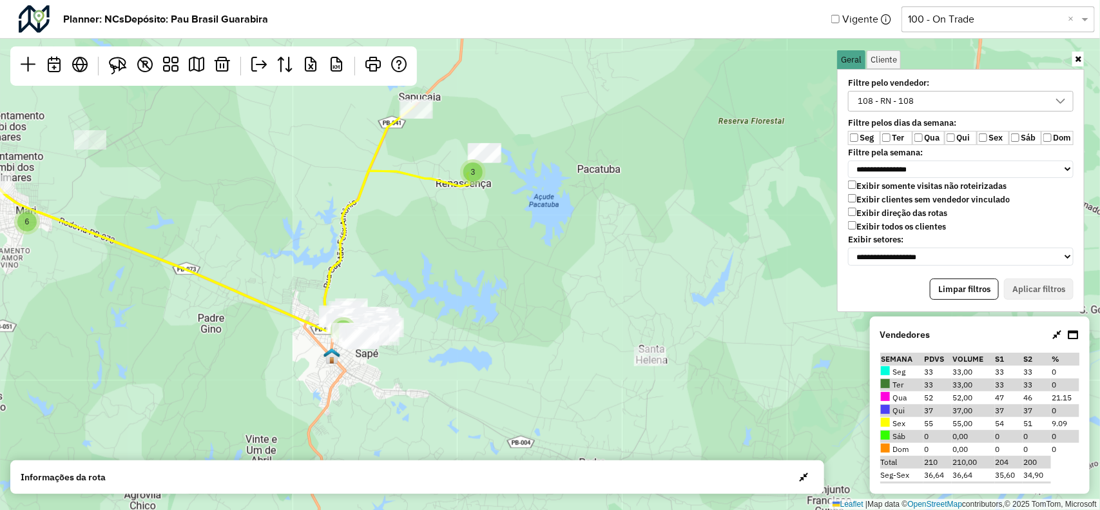
drag, startPoint x: 529, startPoint y: 222, endPoint x: 571, endPoint y: 239, distance: 45.7
click at [585, 234] on div "2 5 2 3 7 6 4 2 11 2 Leaflet | Map data © OpenStreetMap contributors,© 2025 Tom…" at bounding box center [550, 255] width 1100 height 510
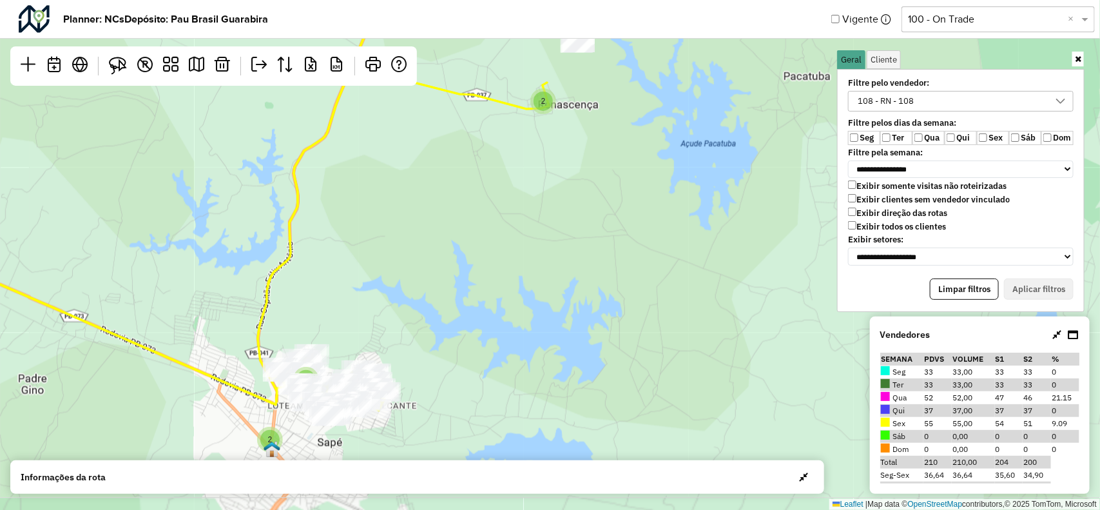
click at [497, 271] on div "3 7 6 2 2 5 2 3 Leaflet | Map data © OpenStreetMap contributors,© 2025 TomTom, …" at bounding box center [550, 255] width 1100 height 510
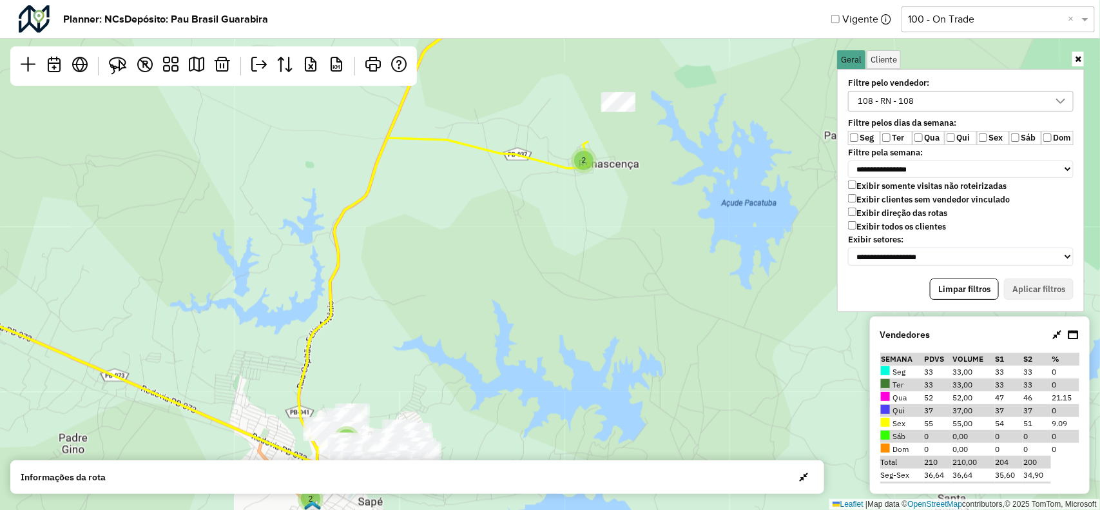
drag, startPoint x: 603, startPoint y: 162, endPoint x: 614, endPoint y: 224, distance: 62.8
click at [598, 226] on div "2 2 5 2 3 Leaflet | Map data © OpenStreetMap contributors,© 2025 TomTom, Micros…" at bounding box center [550, 255] width 1100 height 510
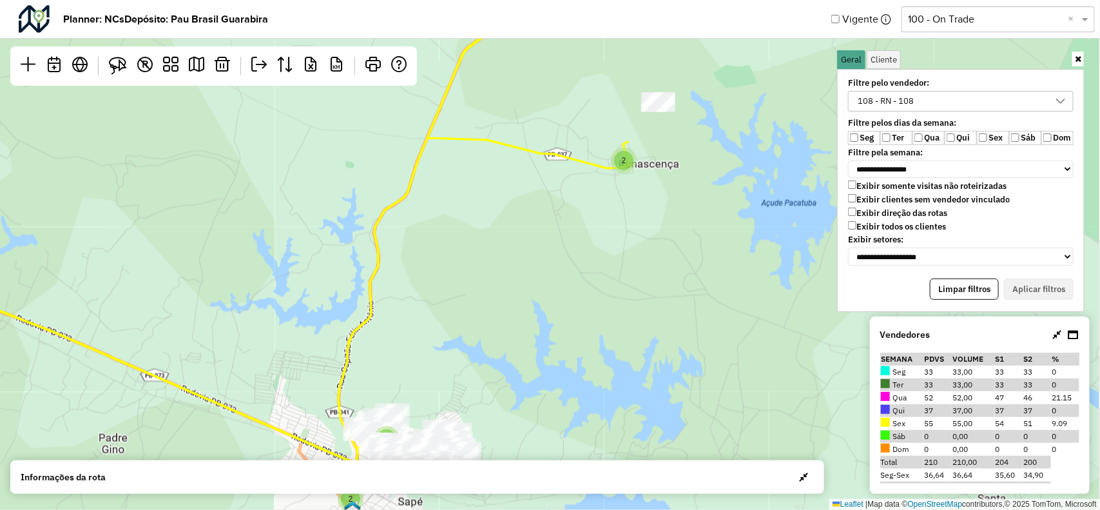
drag, startPoint x: 588, startPoint y: 288, endPoint x: 599, endPoint y: 287, distance: 11.7
click at [599, 287] on div "2 2 5 2 3 Leaflet | Map data © OpenStreetMap contributors,© 2025 TomTom, Micros…" at bounding box center [550, 255] width 1100 height 510
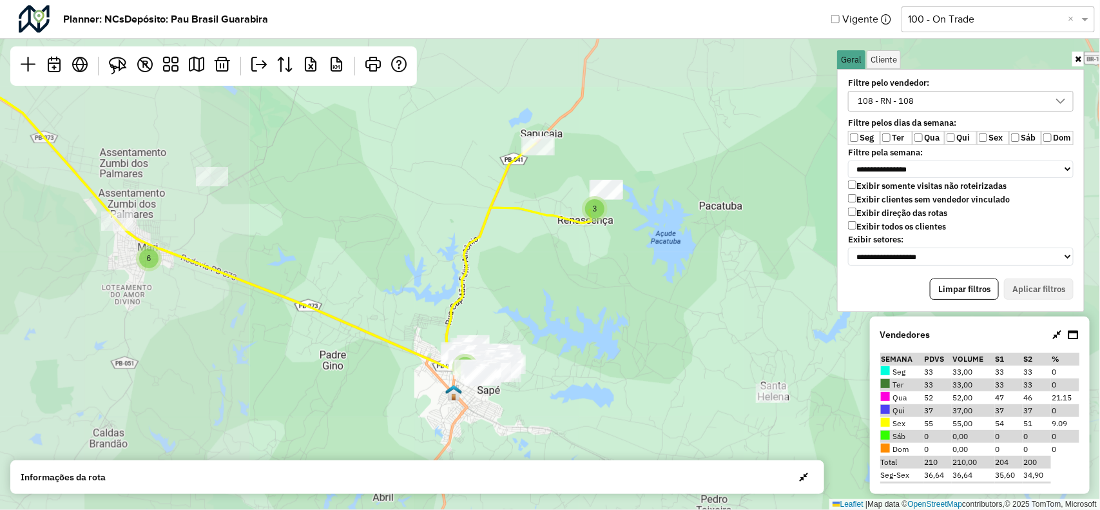
drag, startPoint x: 520, startPoint y: 284, endPoint x: 517, endPoint y: 237, distance: 47.2
click at [517, 237] on div "2 2 5 2 3 2 5 2 7 2 3 7 6 4 2 20 11 2 Leaflet | Map data © OpenStreetMap contri…" at bounding box center [550, 255] width 1100 height 510
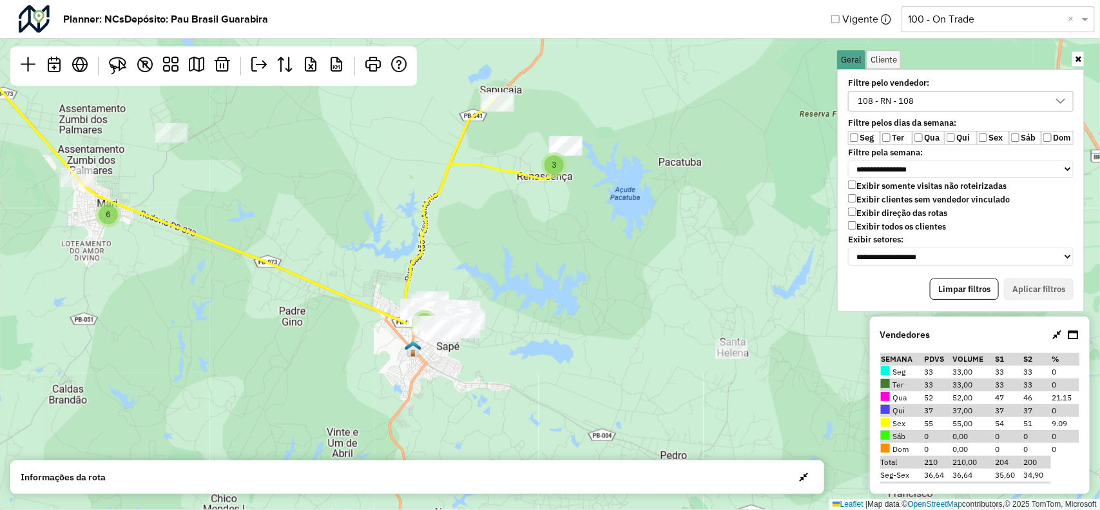
drag, startPoint x: 610, startPoint y: 260, endPoint x: 575, endPoint y: 260, distance: 34.8
click at [575, 260] on div "2 5 2 7 2 3 7 6 4 2 2 11 Leaflet | Map data © OpenStreetMap contributors,© 2025…" at bounding box center [550, 255] width 1100 height 510
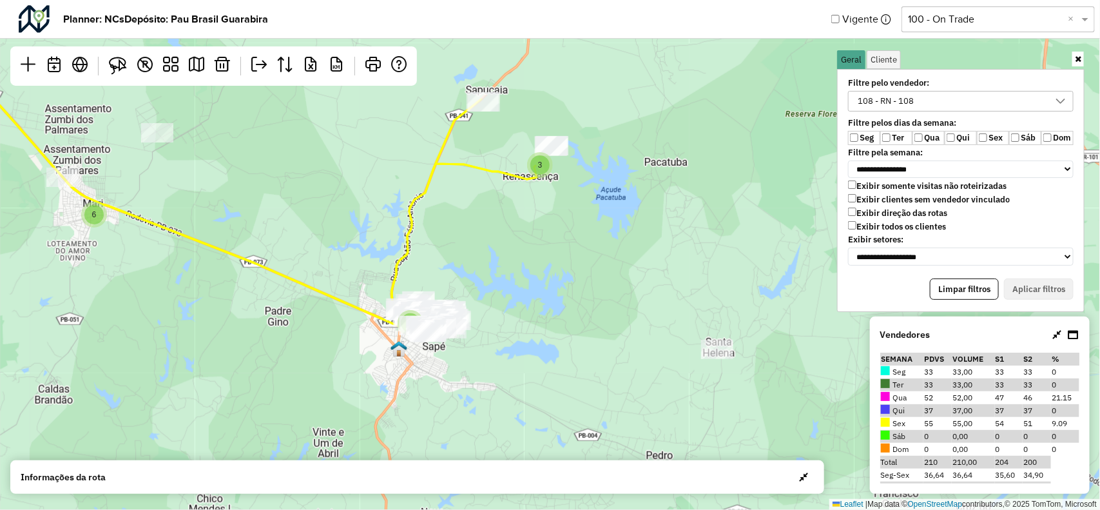
drag, startPoint x: 477, startPoint y: 247, endPoint x: 532, endPoint y: 247, distance: 55.4
click at [532, 247] on div "2 5 2 7 3 7 6 4 2 2 11 Leaflet | Map data © OpenStreetMap contributors,© 2025 T…" at bounding box center [550, 255] width 1100 height 510
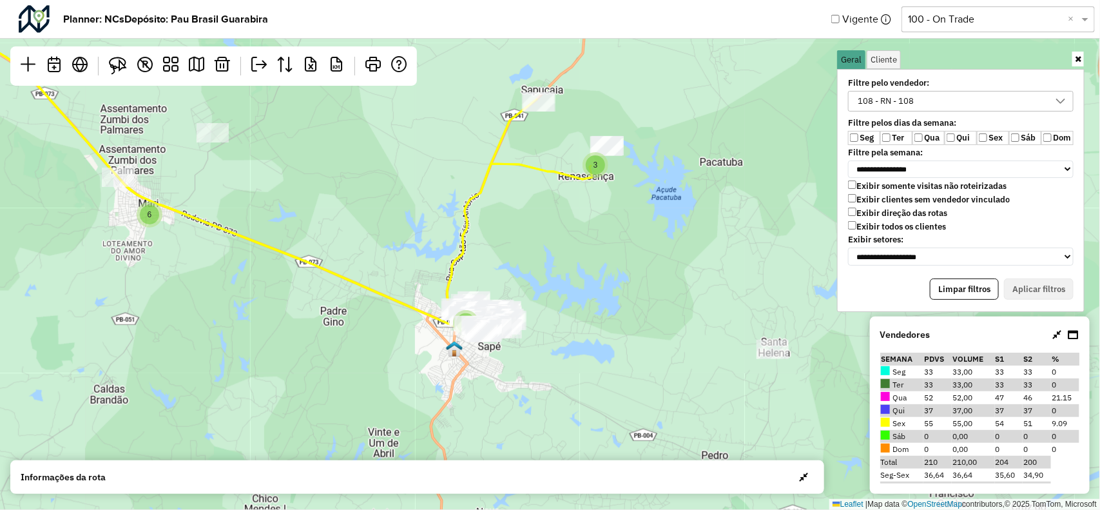
drag, startPoint x: 627, startPoint y: 269, endPoint x: 585, endPoint y: 269, distance: 41.9
click at [585, 269] on div "2 5 2 7 3 7 6 4 2 2 2 11 Leaflet | Map data © OpenStreetMap contributors,© 2025…" at bounding box center [550, 255] width 1100 height 510
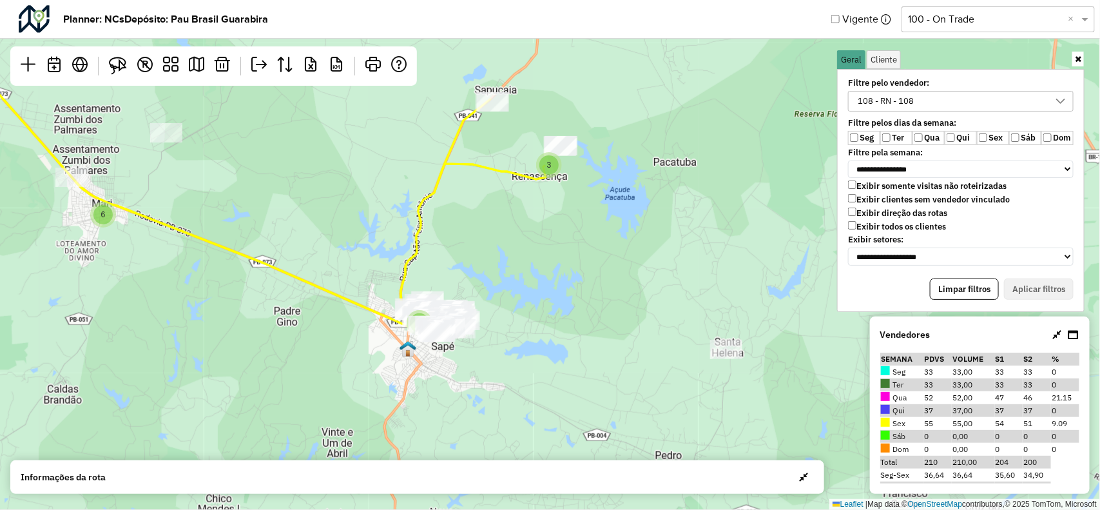
drag, startPoint x: 543, startPoint y: 246, endPoint x: 466, endPoint y: 300, distance: 93.5
click at [467, 300] on div "2 5 2 7 3 7 6 4 2 2 11 Leaflet | Map data © OpenStreetMap contributors,© 2025 T…" at bounding box center [550, 255] width 1100 height 510
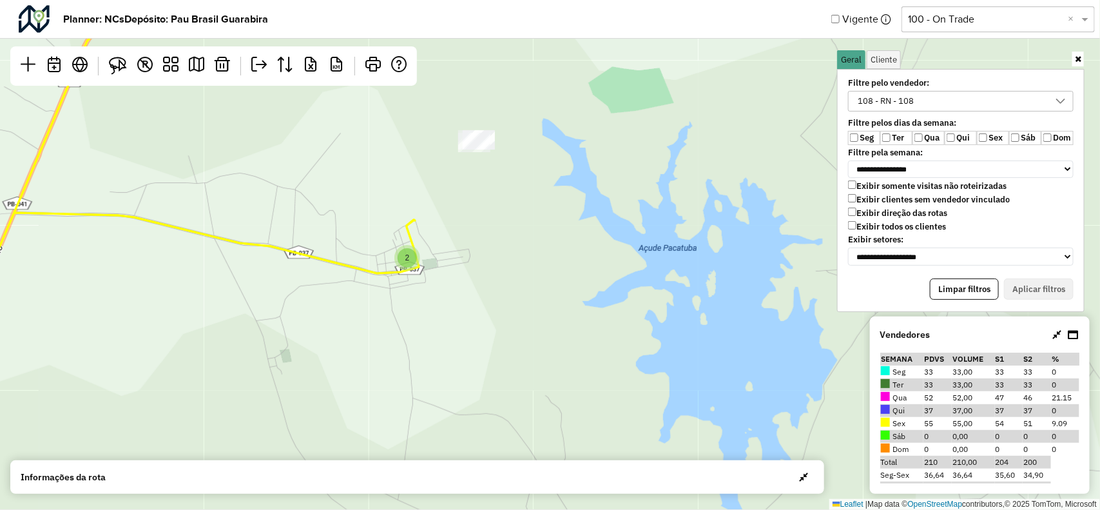
click at [939, 108] on div "108 - RN - 108" at bounding box center [951, 101] width 195 height 19
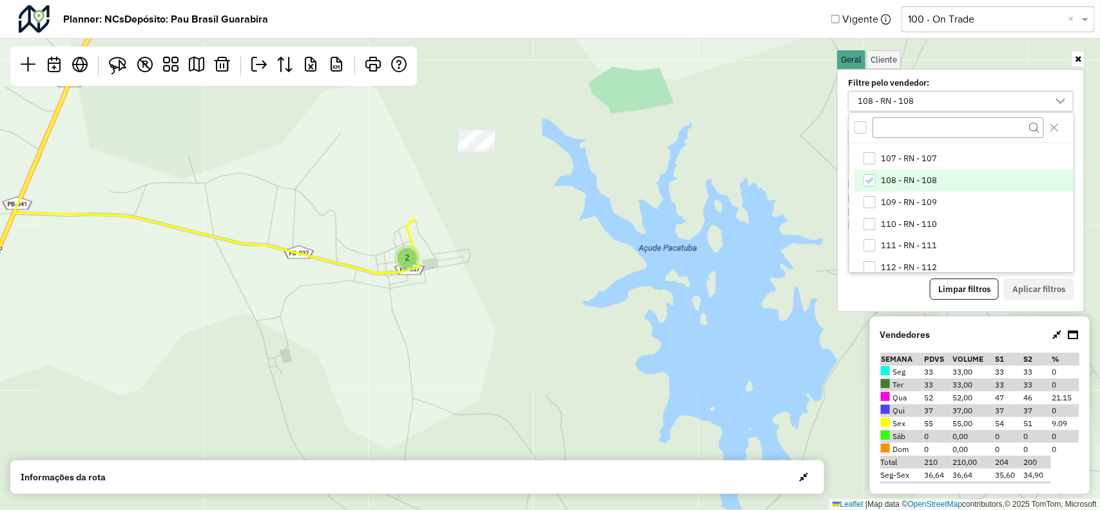
click at [874, 184] on icon "108 - RN - 108" at bounding box center [869, 180] width 9 height 9
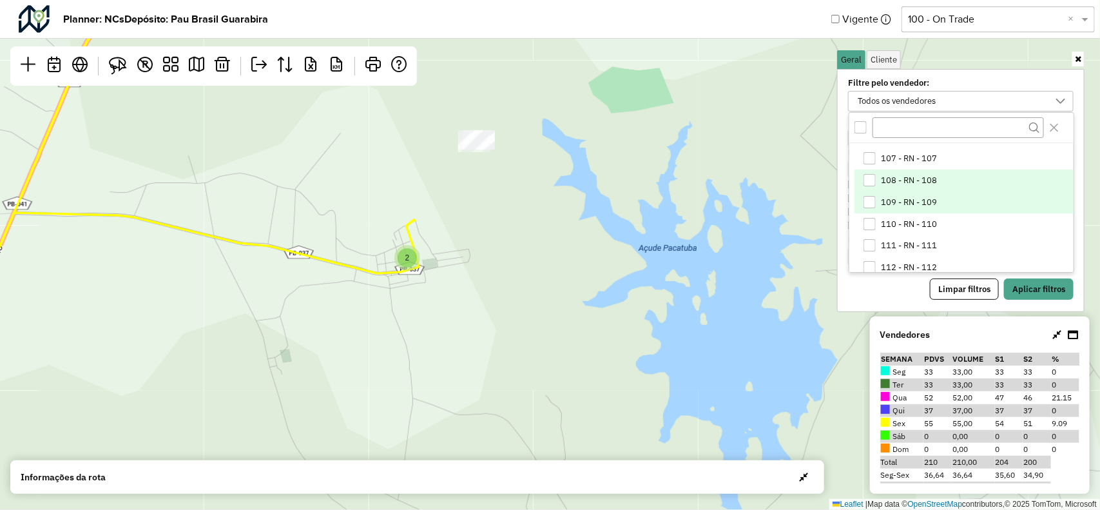
click at [864, 208] on div "109 - RN - 109" at bounding box center [870, 202] width 13 height 13
click at [1033, 298] on div "Filtre pelo vendedor: 109 - RN - 109 12 - VENDEDOR DIGITAL 100 - RN - 100 101 -…" at bounding box center [961, 190] width 248 height 243
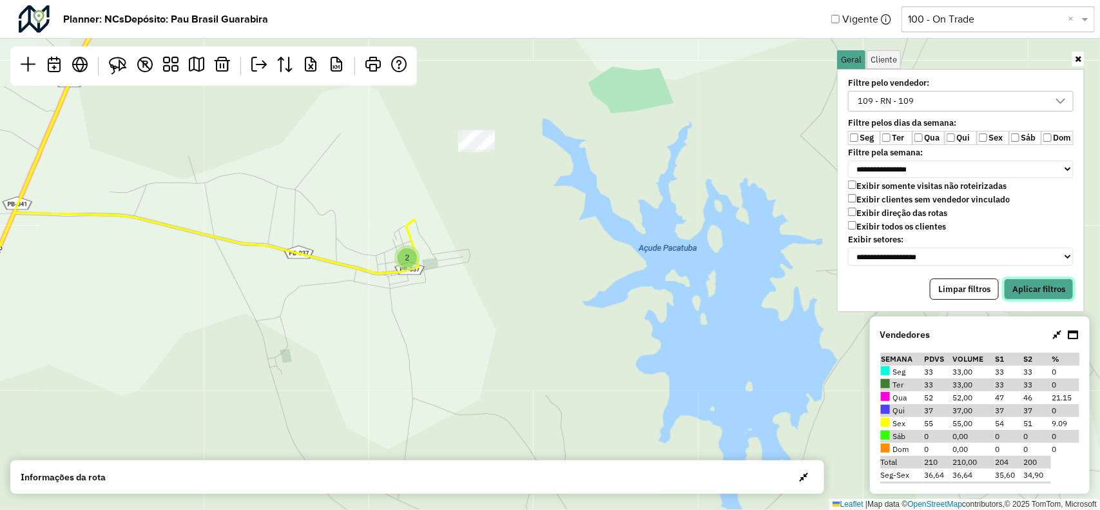
click at [1024, 288] on button "Aplicar filtros" at bounding box center [1039, 289] width 70 height 22
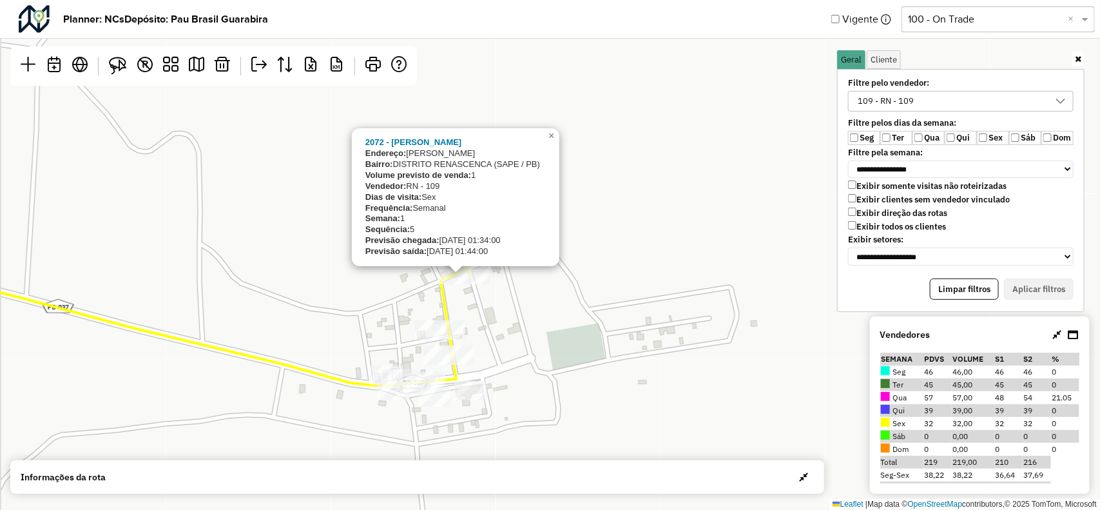
drag, startPoint x: 545, startPoint y: 217, endPoint x: 583, endPoint y: 284, distance: 78.0
click at [583, 284] on div "2072 - [PERSON_NAME]: [PERSON_NAME]: DISTRITO RENASCENCA (SAPE / PB) Volume pre…" at bounding box center [550, 255] width 1100 height 510
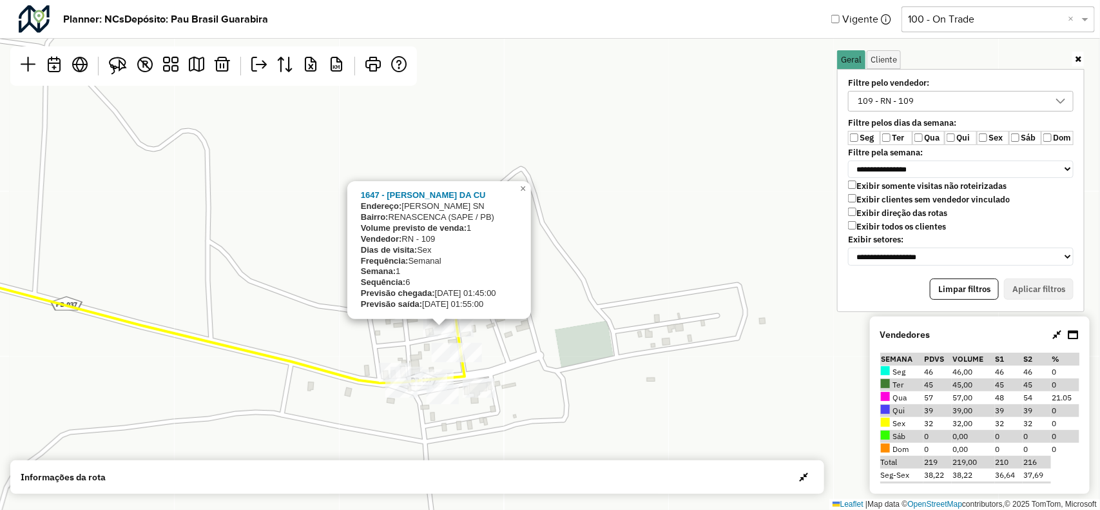
drag, startPoint x: 539, startPoint y: 358, endPoint x: 587, endPoint y: 304, distance: 72.1
click at [587, 304] on div "1647 - [PERSON_NAME] DA CU Endereço: [PERSON_NAME] SN Bairro: RENASCENCA (SAPE …" at bounding box center [550, 255] width 1100 height 510
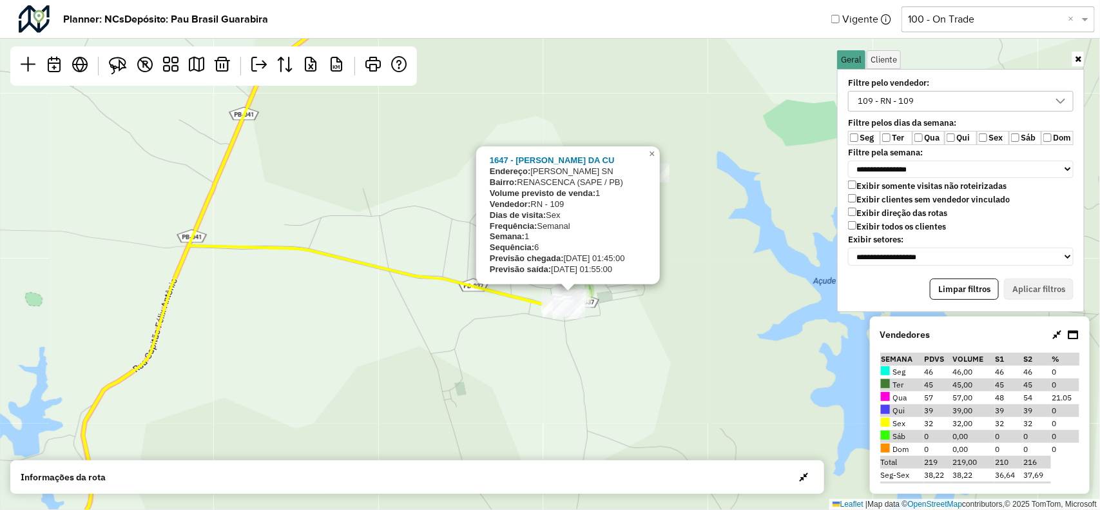
drag, startPoint x: 355, startPoint y: 295, endPoint x: 382, endPoint y: 284, distance: 29.2
click at [380, 284] on div "2 2 3 1647 - [PERSON_NAME] DA CU Endereço: [PERSON_NAME] SN Bairro: RENASCENCA …" at bounding box center [550, 255] width 1100 height 510
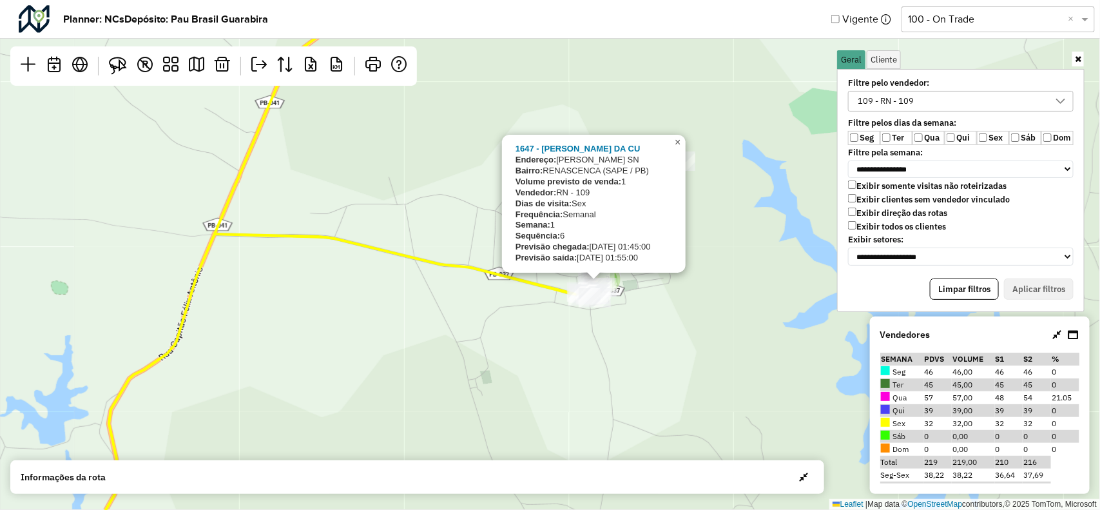
click at [681, 139] on span "×" at bounding box center [678, 142] width 6 height 11
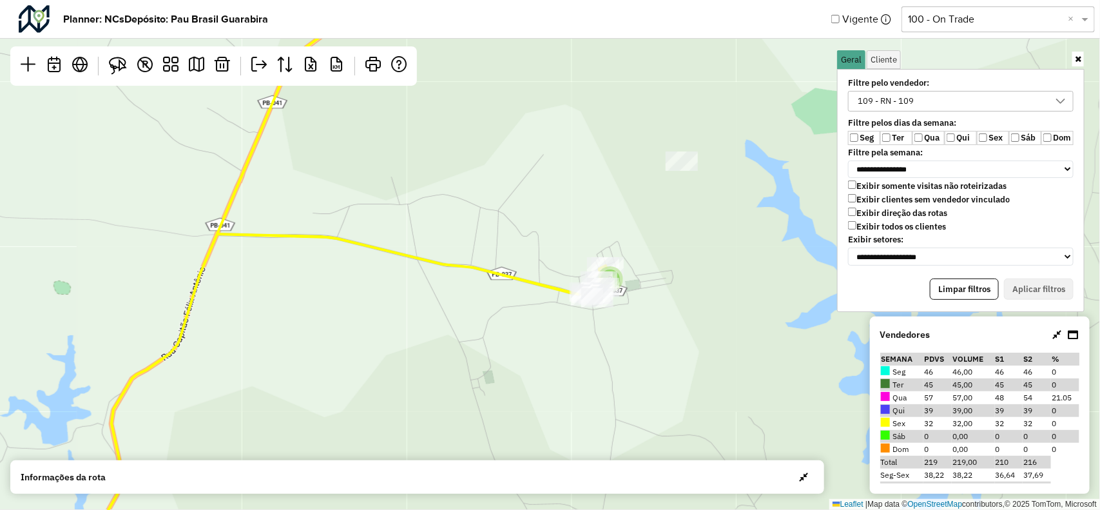
drag, startPoint x: 392, startPoint y: 297, endPoint x: 450, endPoint y: 221, distance: 95.7
click at [449, 226] on div "2 2 3 Leaflet | Map data © OpenStreetMap contributors,© 2025 TomTom, Microsoft" at bounding box center [550, 255] width 1100 height 510
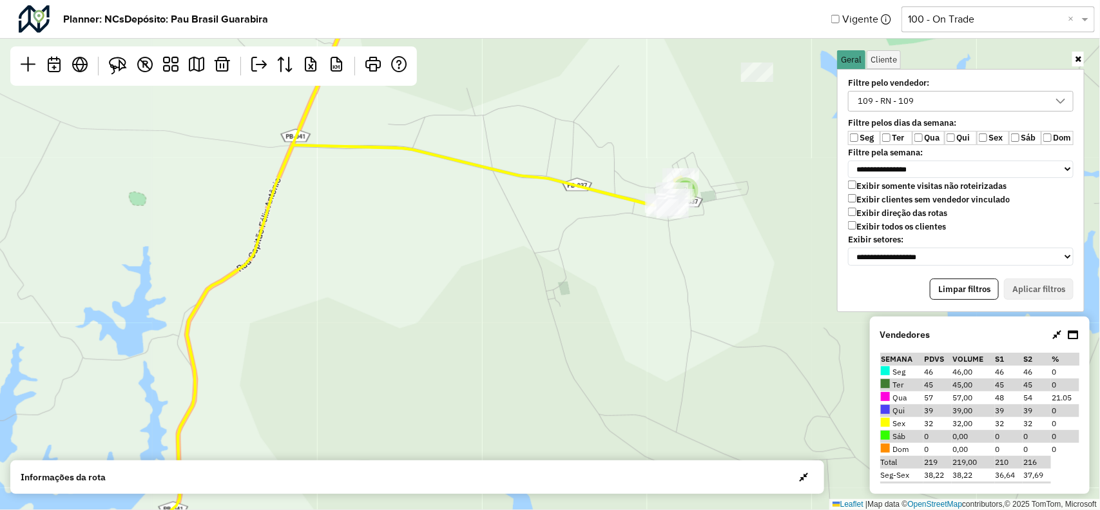
drag, startPoint x: 443, startPoint y: 327, endPoint x: 503, endPoint y: 232, distance: 113.0
click at [502, 234] on div "2 2 3 2 Leaflet | Map data © OpenStreetMap contributors,© 2025 TomTom, Microsoft" at bounding box center [550, 255] width 1100 height 510
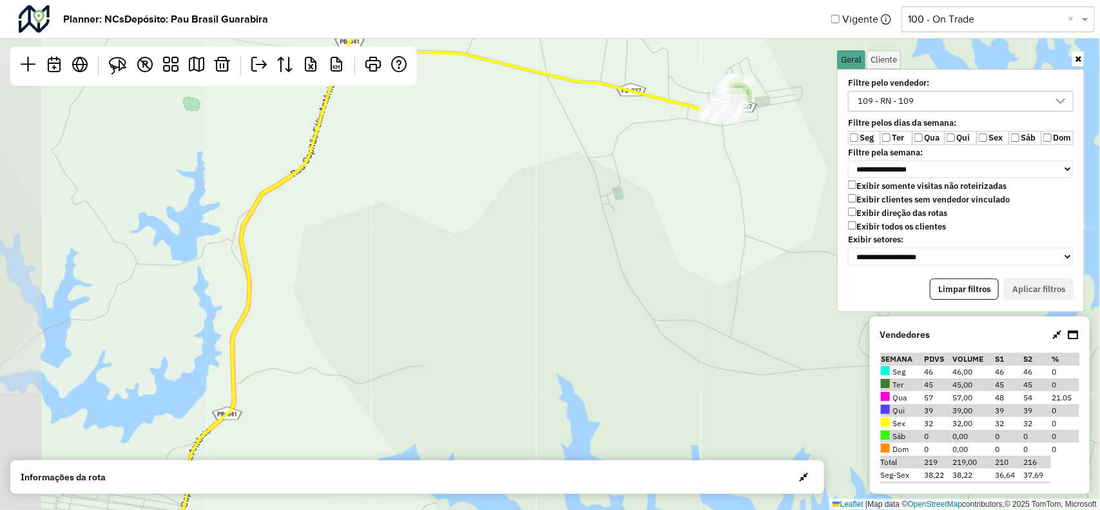
drag, startPoint x: 489, startPoint y: 346, endPoint x: 574, endPoint y: 239, distance: 136.6
click at [567, 244] on div "2 2 3 2 Leaflet | Map data © OpenStreetMap contributors,© 2025 TomTom, Microsoft" at bounding box center [550, 255] width 1100 height 510
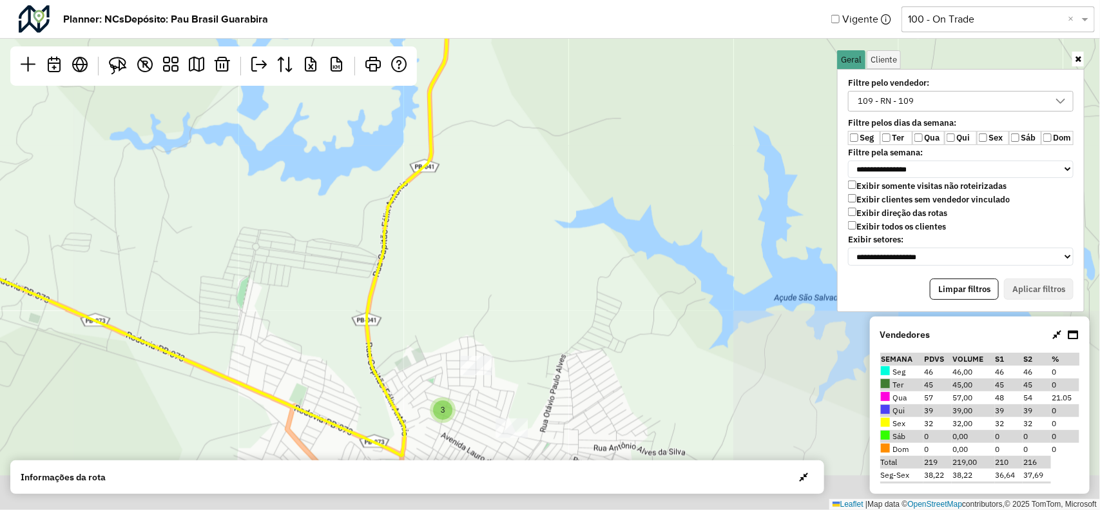
drag, startPoint x: 464, startPoint y: 333, endPoint x: 451, endPoint y: 233, distance: 100.1
click at [451, 233] on div "2 2 3 2 Leaflet | Map data © OpenStreetMap contributors,© 2025 TomTom, Microsoft" at bounding box center [550, 255] width 1100 height 510
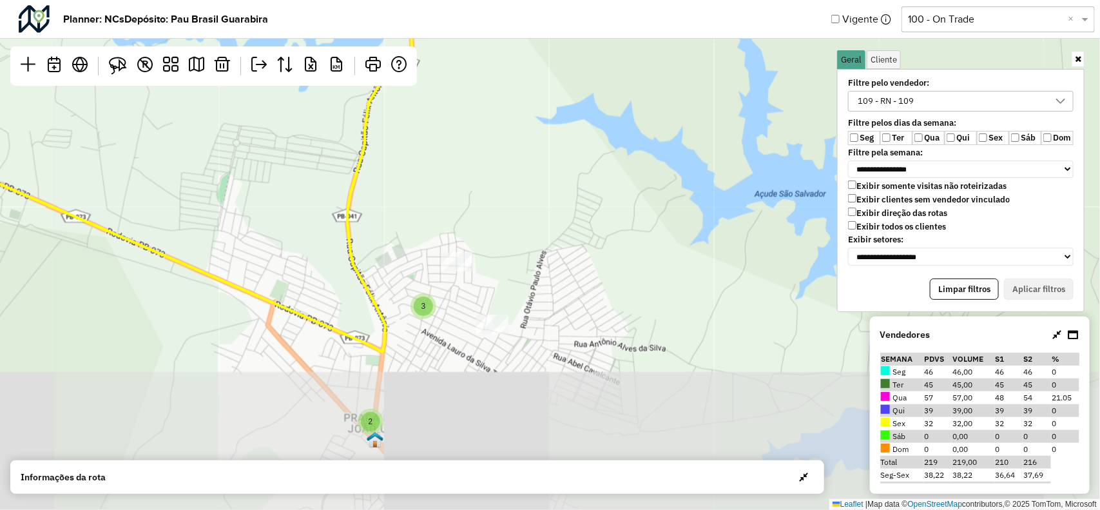
drag, startPoint x: 435, startPoint y: 378, endPoint x: 432, endPoint y: 264, distance: 113.5
click at [433, 265] on div "2 2 3 2 Leaflet | Map data © OpenStreetMap contributors,© 2025 TomTom, Microsoft" at bounding box center [550, 255] width 1100 height 510
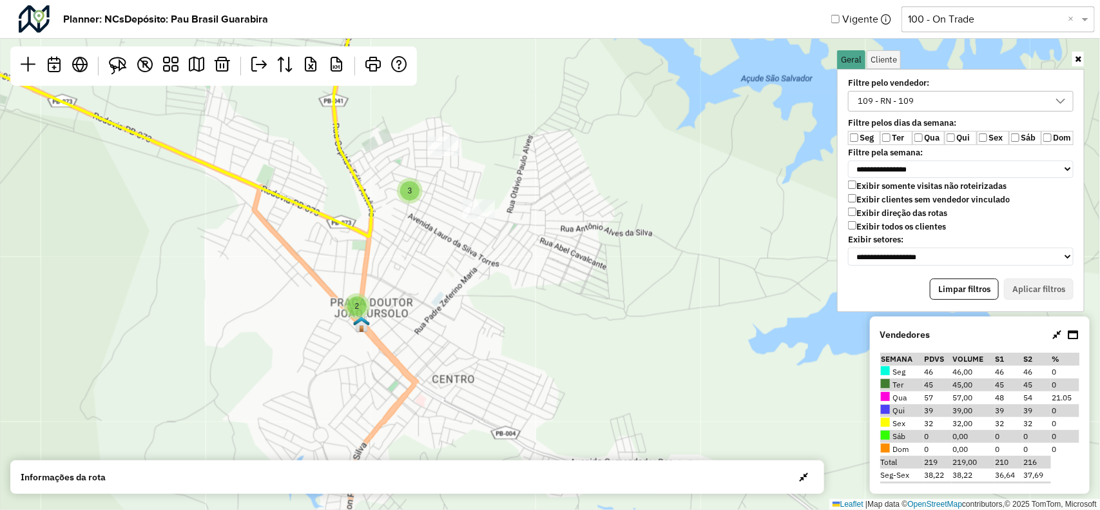
click at [886, 102] on div "109 - RN - 109" at bounding box center [886, 101] width 65 height 19
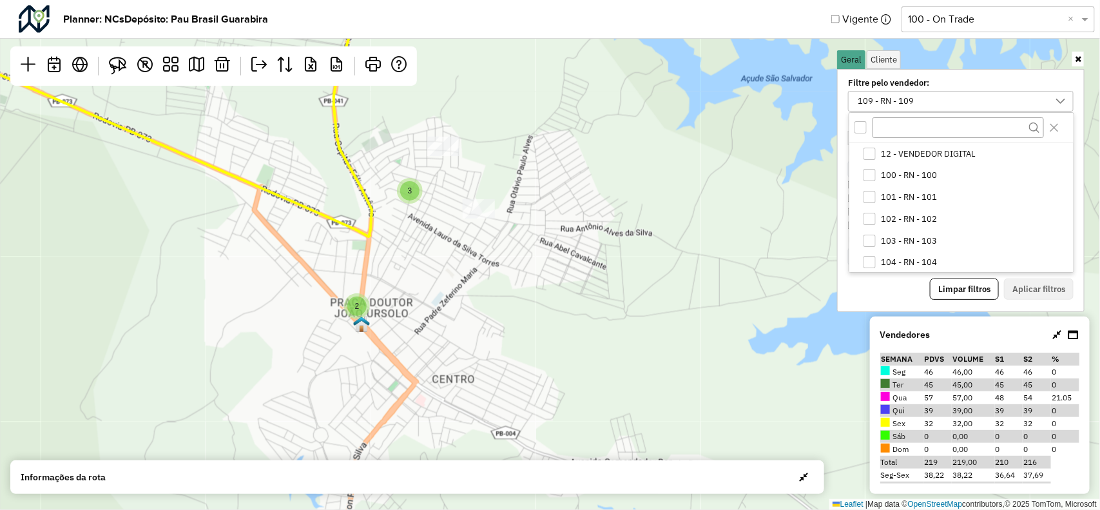
scroll to position [110, 0]
click at [865, 242] on div "108 - RN - 108" at bounding box center [870, 239] width 12 height 12
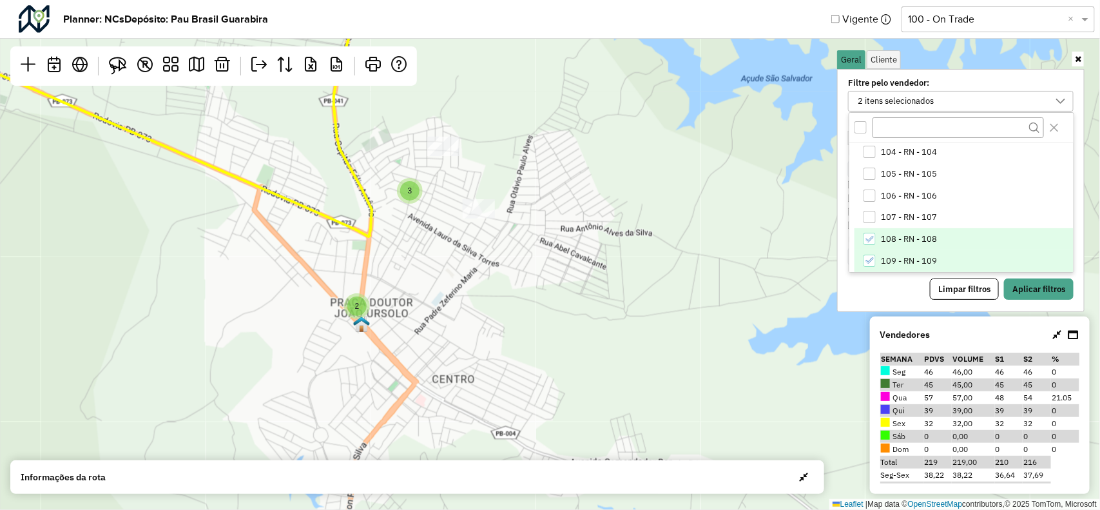
click at [873, 255] on div "109 - RN - 109" at bounding box center [870, 261] width 12 height 12
click at [1014, 280] on button "Aplicar filtros" at bounding box center [1039, 289] width 70 height 22
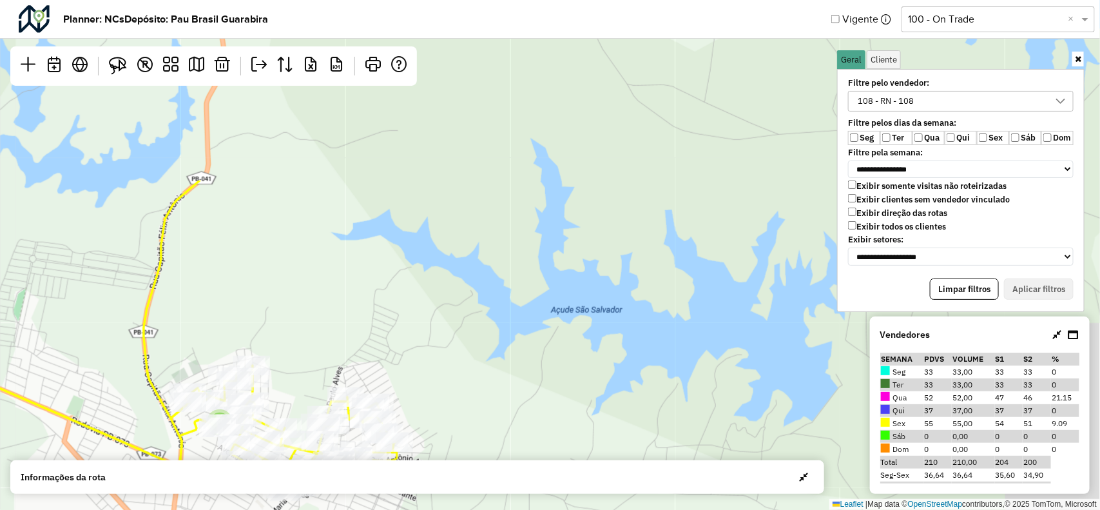
click at [375, 491] on hb-planner "**********" at bounding box center [550, 255] width 1100 height 510
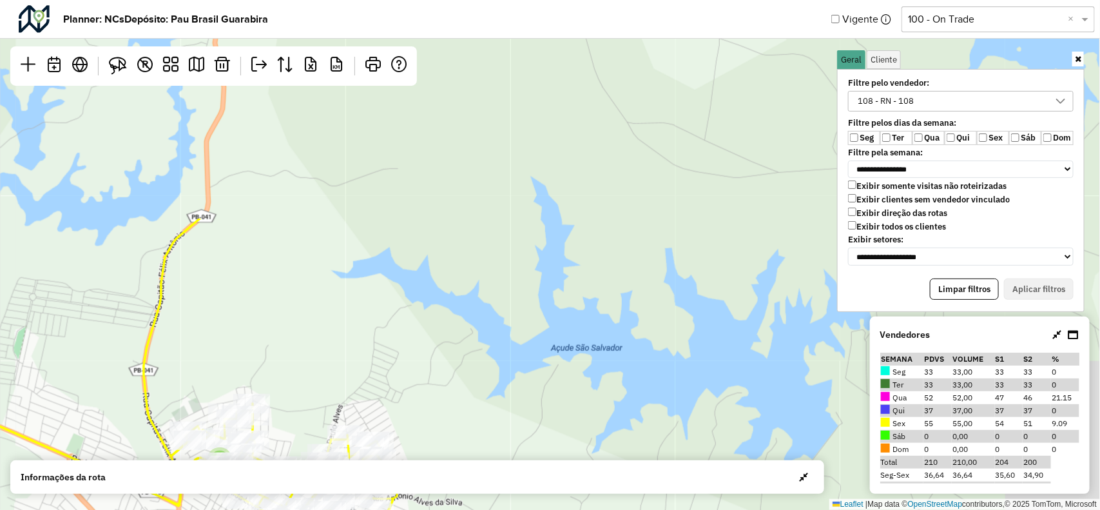
drag, startPoint x: 442, startPoint y: 290, endPoint x: 375, endPoint y: 545, distance: 263.1
click at [375, 509] on html "**********" at bounding box center [550, 255] width 1100 height 510
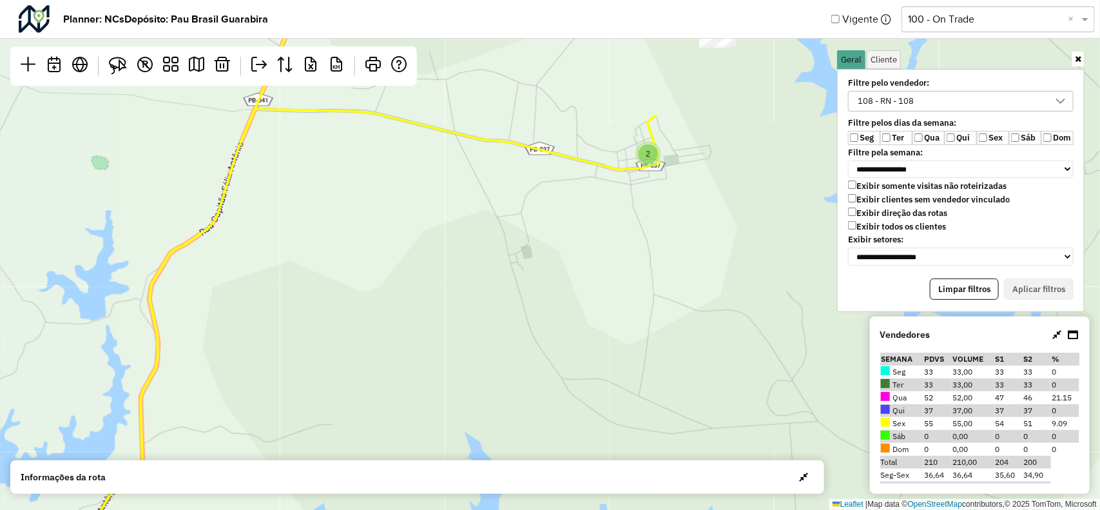
drag, startPoint x: 448, startPoint y: 313, endPoint x: 450, endPoint y: 411, distance: 98.0
click at [436, 420] on div "2 2 3 2 Leaflet | Map data © OpenStreetMap contributors,© 2025 TomTom, Microsoft" at bounding box center [550, 255] width 1100 height 510
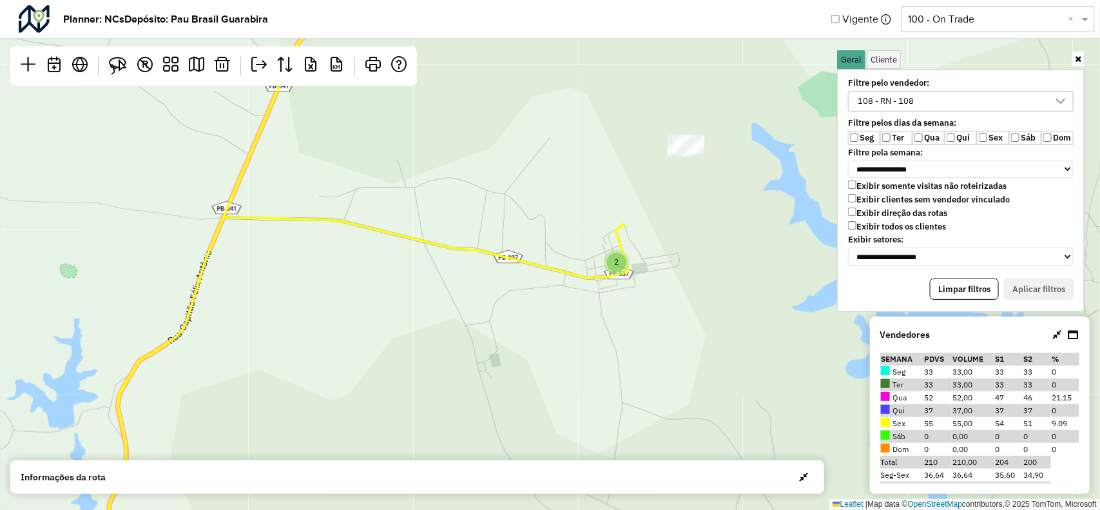
drag, startPoint x: 526, startPoint y: 395, endPoint x: 443, endPoint y: 395, distance: 82.5
click at [443, 395] on div "2 2 3 2 Leaflet | Map data © OpenStreetMap contributors,© 2025 TomTom, Microsoft" at bounding box center [550, 255] width 1100 height 510
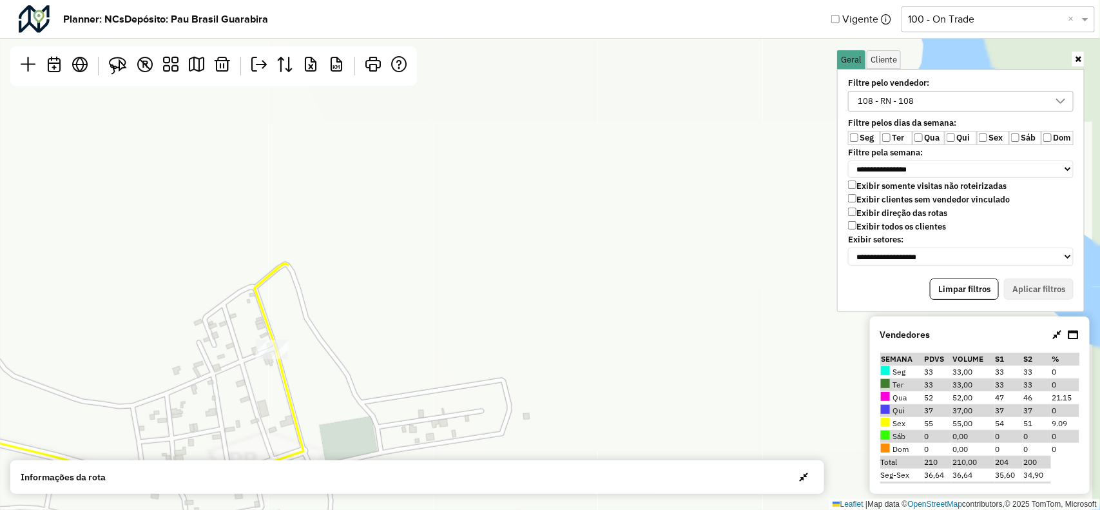
drag, startPoint x: 619, startPoint y: 294, endPoint x: 727, endPoint y: 516, distance: 246.5
click at [727, 509] on html "**********" at bounding box center [550, 255] width 1100 height 510
